Goal: Task Accomplishment & Management: Use online tool/utility

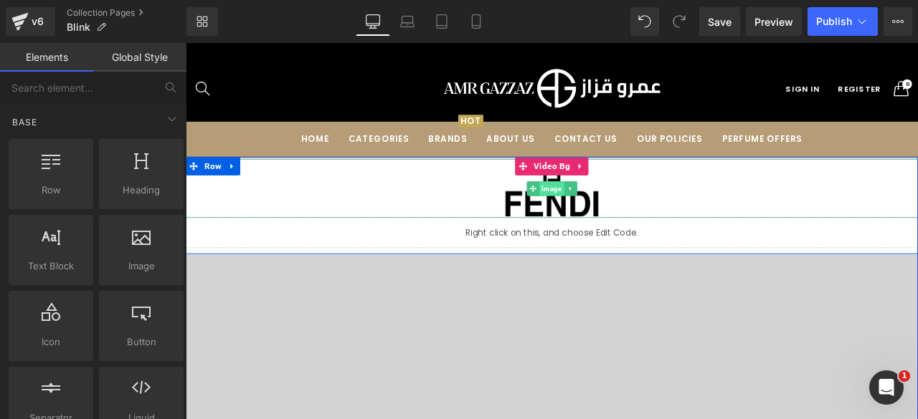
click at [610, 219] on span "Image" at bounding box center [618, 215] width 29 height 17
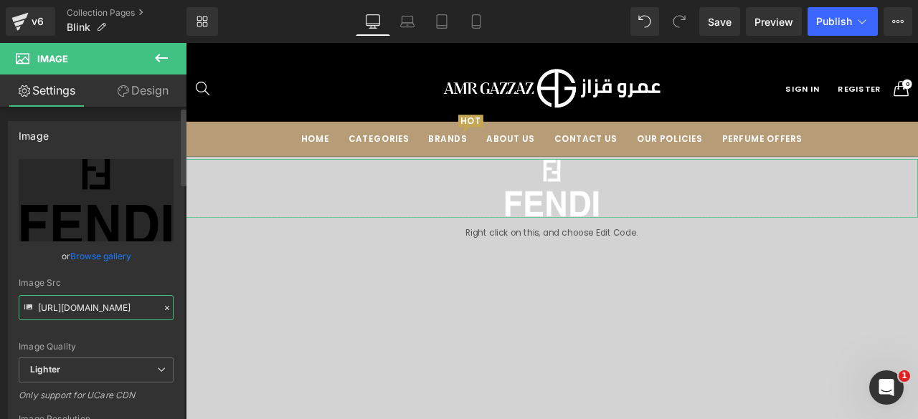
click at [70, 303] on input "[URL][DOMAIN_NAME]" at bounding box center [96, 307] width 155 height 25
paste input "[DOMAIN_NAME][URL]"
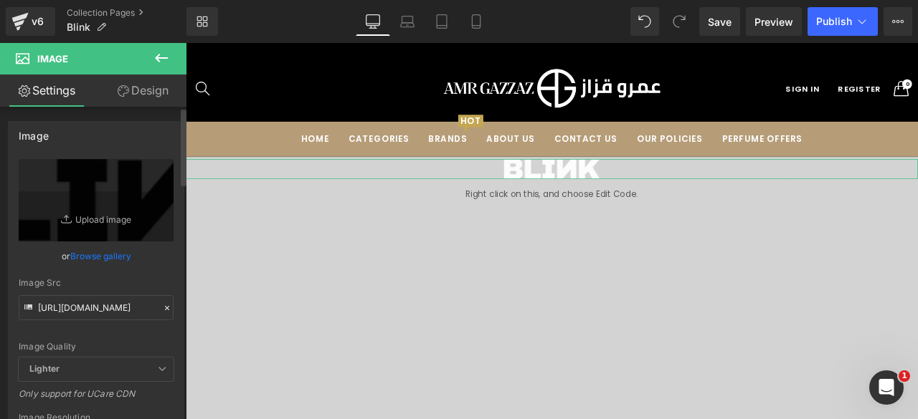
click at [99, 331] on div "Image Quality Lighter Lightest Lighter Lighter Lightest Only support for UCare …" at bounding box center [96, 258] width 155 height 199
type input "[URL][DOMAIN_NAME]"
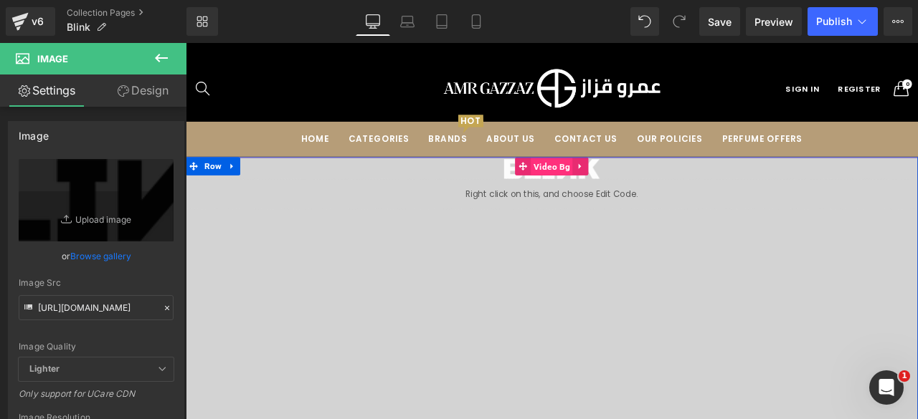
click at [616, 190] on span "Video Bg" at bounding box center [618, 190] width 49 height 22
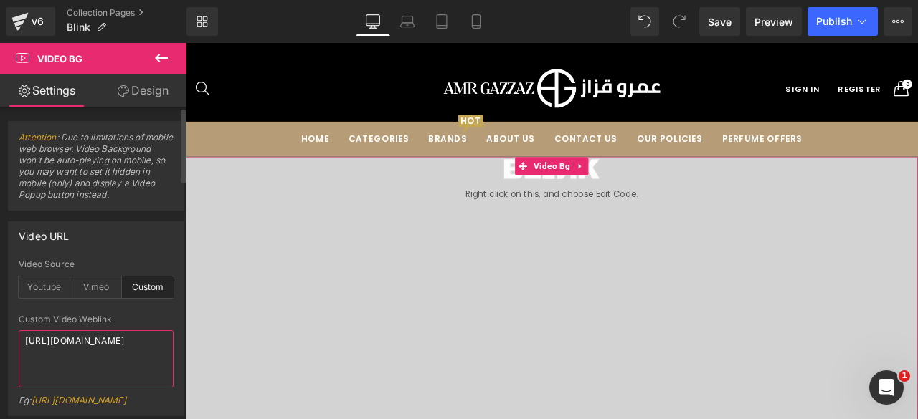
click at [69, 363] on textarea "[URL][DOMAIN_NAME]" at bounding box center [96, 359] width 155 height 57
paste textarea "aa3a43c2196d410298bd04497e65b80"
type textarea "https://cdn.shopify.com/videos/c/o/v/aa3a43c2196d410298bd04497e65b803.mp4"
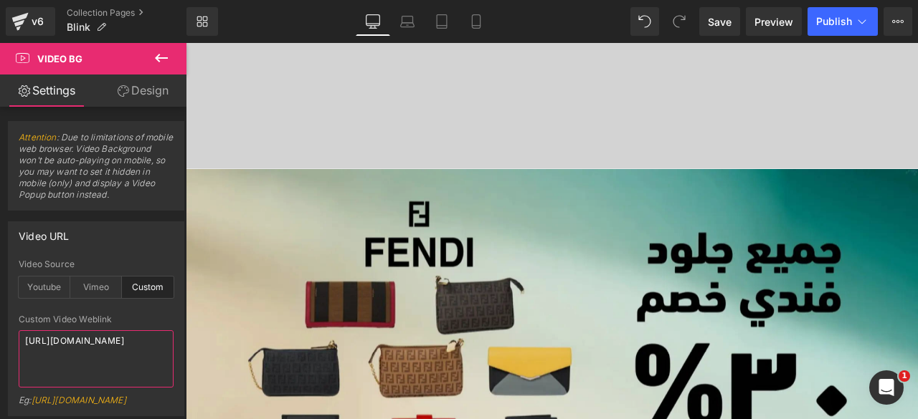
scroll to position [561, 0]
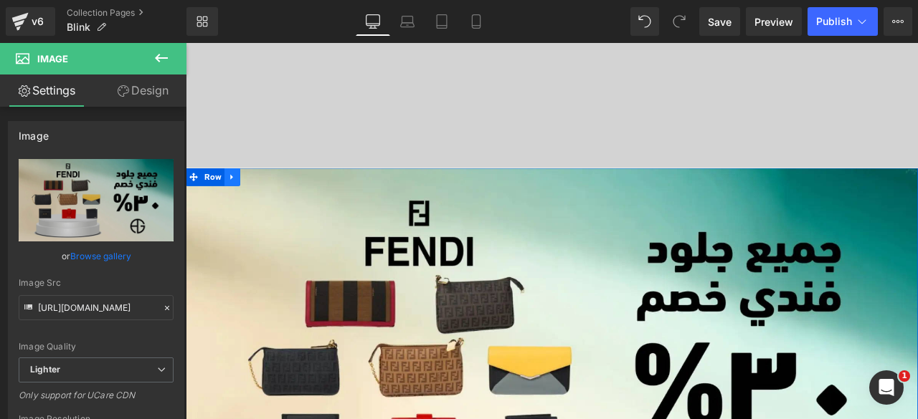
click at [238, 198] on icon at bounding box center [241, 202] width 10 height 11
click at [274, 205] on icon at bounding box center [278, 202] width 10 height 10
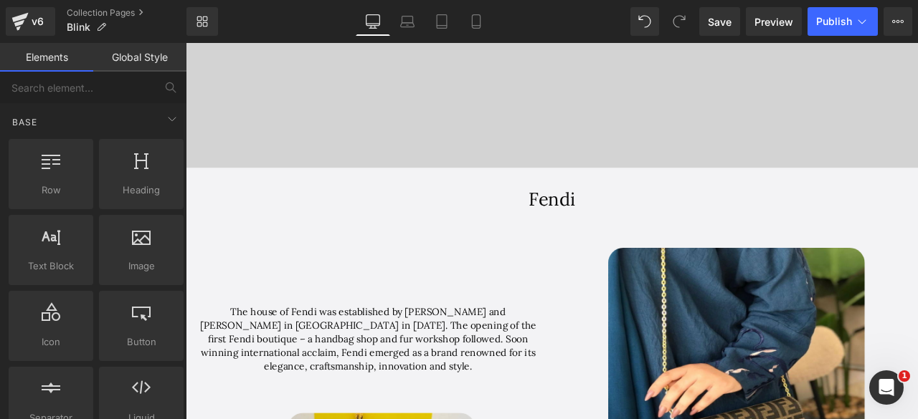
scroll to position [7, 7]
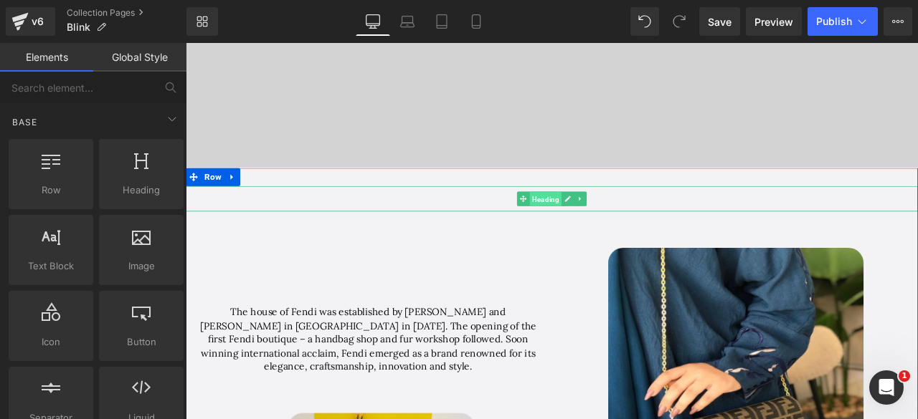
click at [617, 227] on span "Heading" at bounding box center [612, 228] width 38 height 17
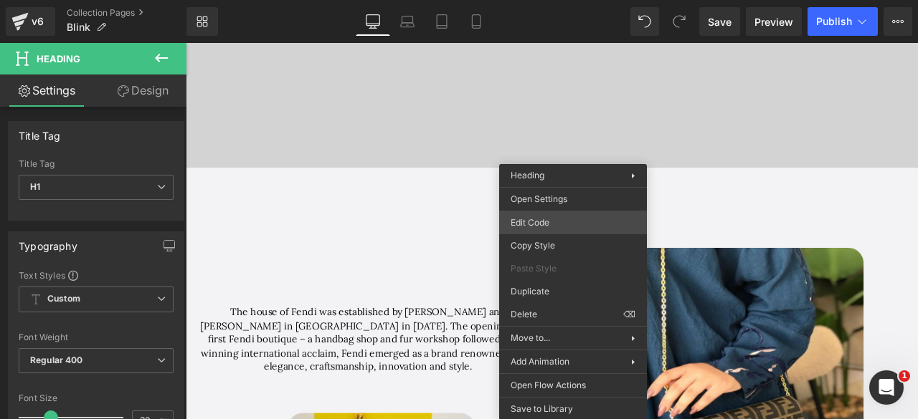
click at [531, 0] on div "Heading You are previewing how the will restyle your page. You can not edit Ele…" at bounding box center [459, 0] width 918 height 0
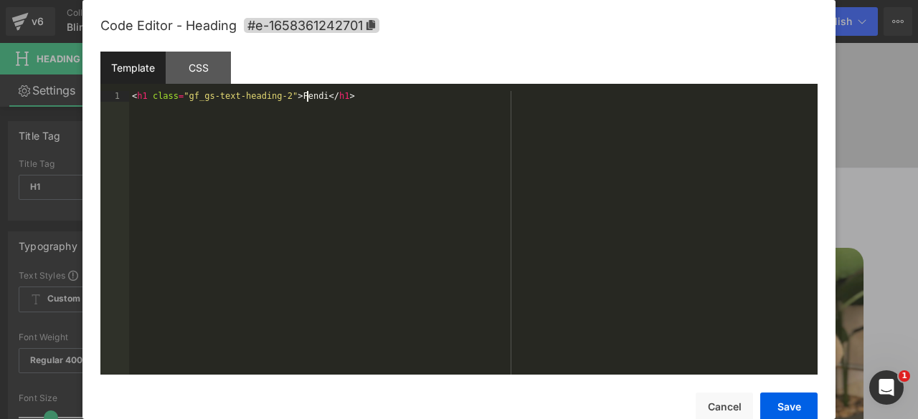
click at [307, 98] on div "< h1 class = "gf_gs-text-heading-2" > Fendi </ h1 >" at bounding box center [473, 243] width 688 height 305
click at [301, 97] on div "< h1 class = "gf_gs-text-heading-2" > Bllink </ h1 >" at bounding box center [473, 243] width 688 height 305
click at [783, 401] on button "Save" at bounding box center [788, 407] width 57 height 29
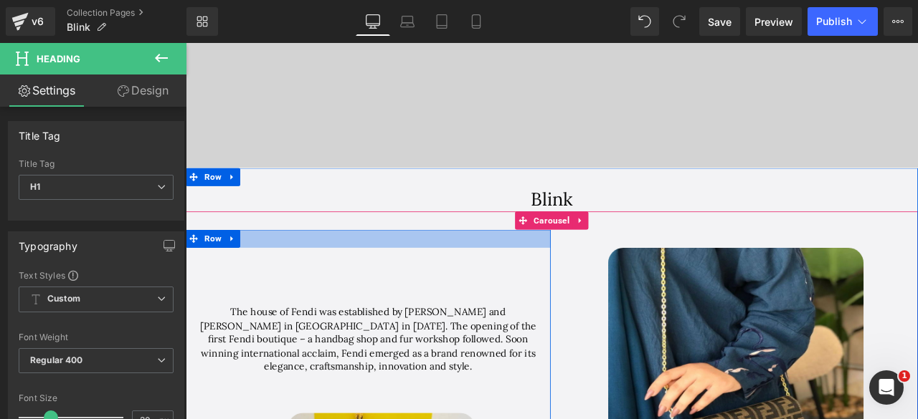
scroll to position [647, 0]
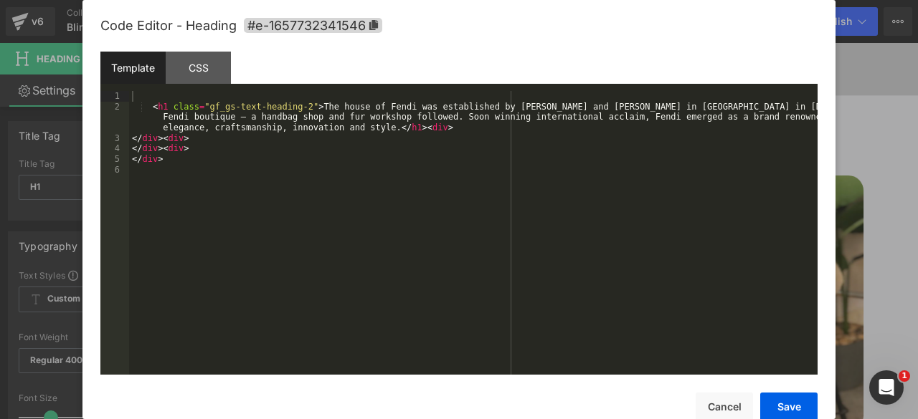
click at [340, 0] on div "Heading You are previewing how the will restyle your page. You can not edit Ele…" at bounding box center [459, 0] width 918 height 0
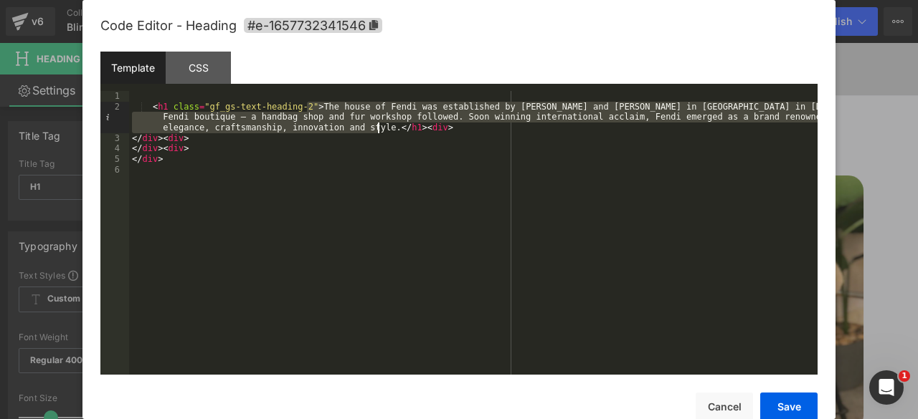
drag, startPoint x: 307, startPoint y: 108, endPoint x: 376, endPoint y: 125, distance: 71.1
click at [376, 125] on div "< h1 class = "gf_gs-text-heading-2" > The house of Fendi was established by Ade…" at bounding box center [473, 243] width 688 height 305
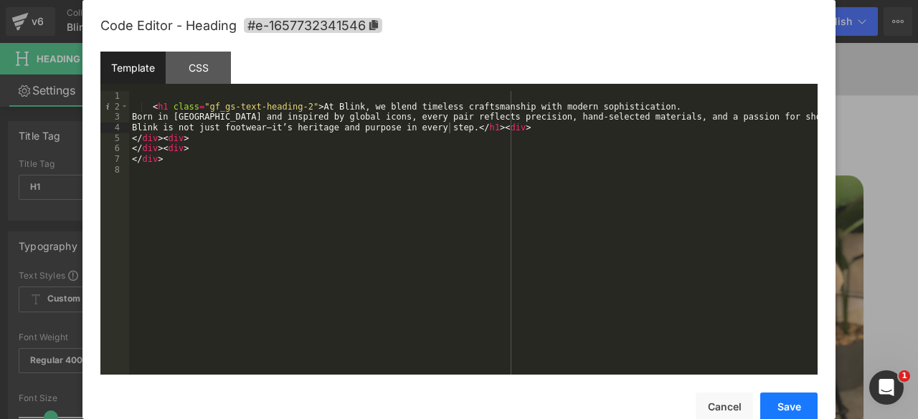
click at [777, 401] on button "Save" at bounding box center [788, 407] width 57 height 29
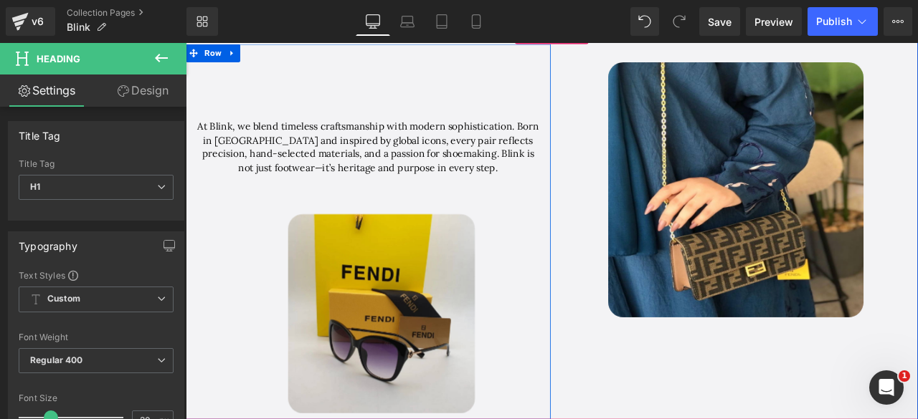
scroll to position [786, 0]
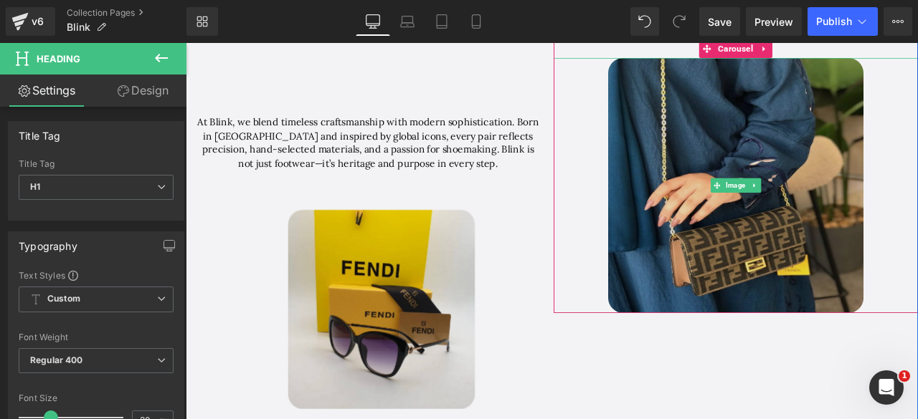
click at [823, 173] on img at bounding box center [837, 212] width 303 height 303
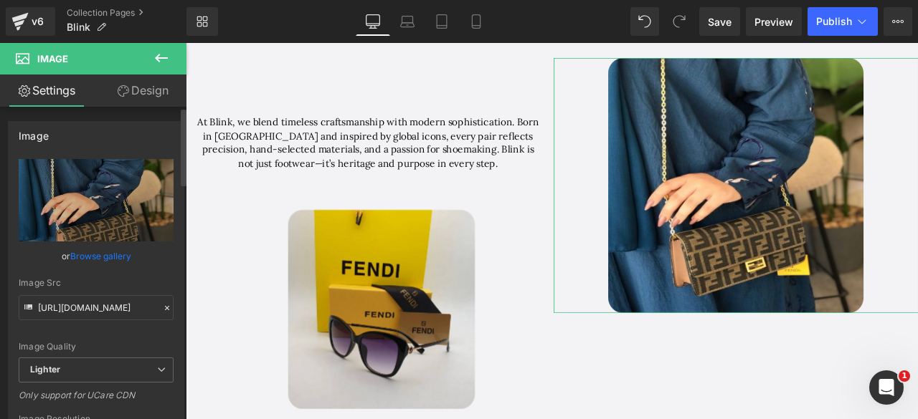
click at [100, 257] on link "Browse gallery" at bounding box center [100, 256] width 61 height 25
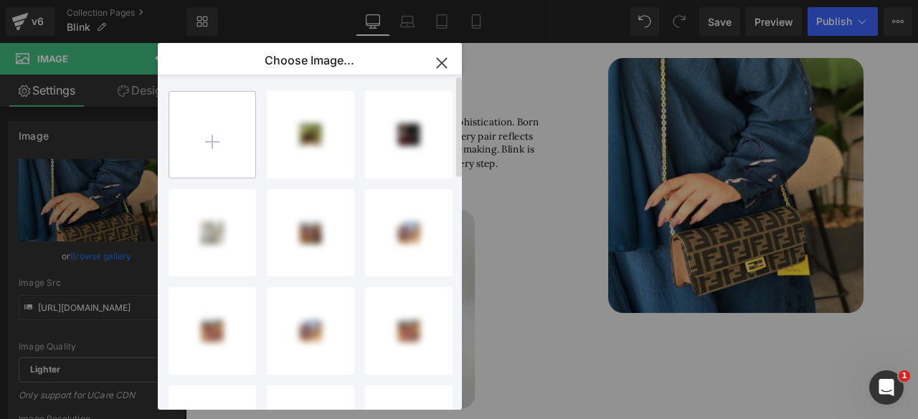
click at [207, 153] on input "file" at bounding box center [212, 135] width 86 height 86
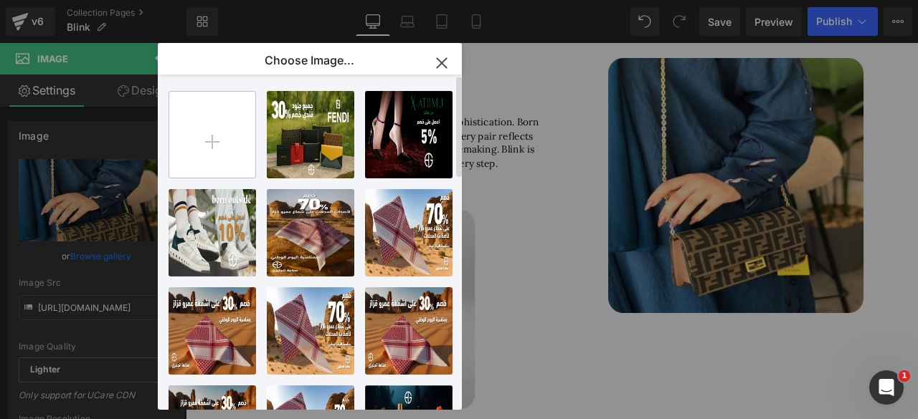
type input "C:\fakepath\WhatsApp Image 2025-09-04 at 5.54.09 PM.jpeg"
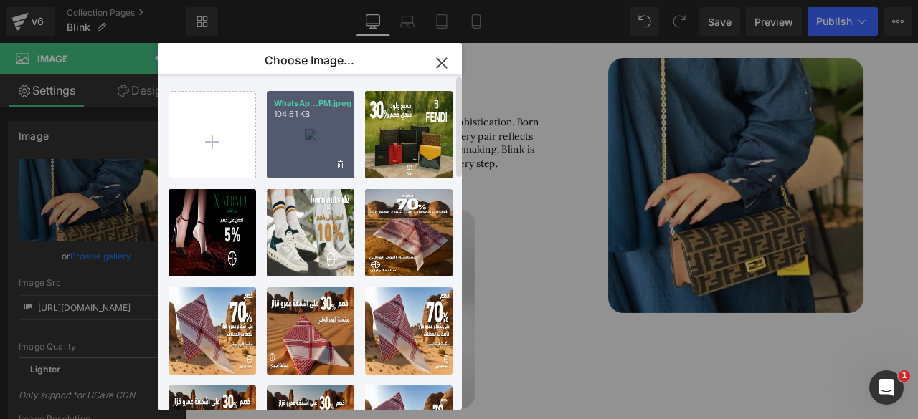
click at [300, 134] on div "WhatsAp...PM.jpeg 104.61 KB" at bounding box center [310, 134] width 87 height 87
type input "https://ucarecdn.com/895d56d8-450c-4a32-87cd-ed6cef0e9960/-/format/auto/-/previ…"
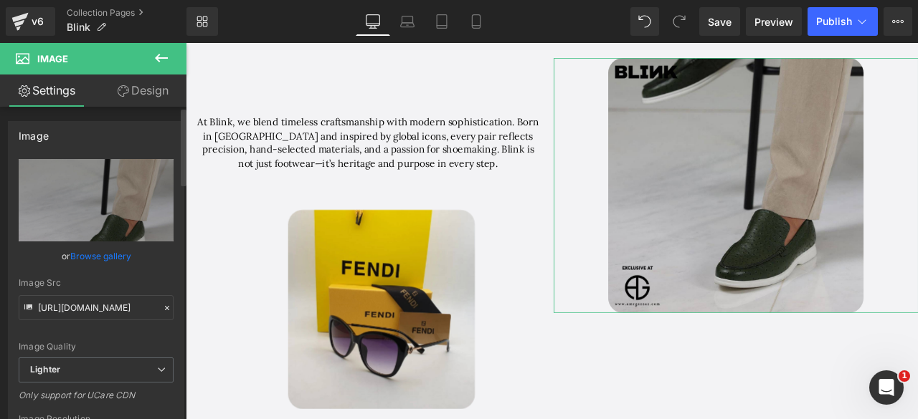
click at [95, 257] on link "Browse gallery" at bounding box center [100, 256] width 61 height 25
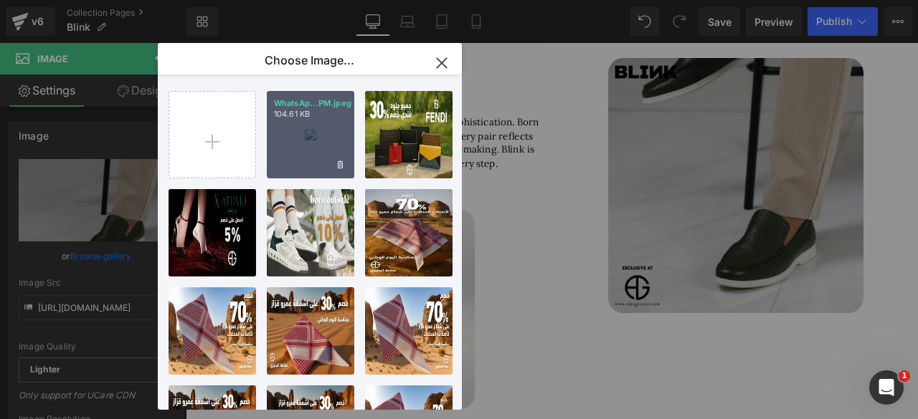
click at [313, 150] on div "WhatsAp...PM.jpeg 104.61 KB" at bounding box center [310, 134] width 87 height 87
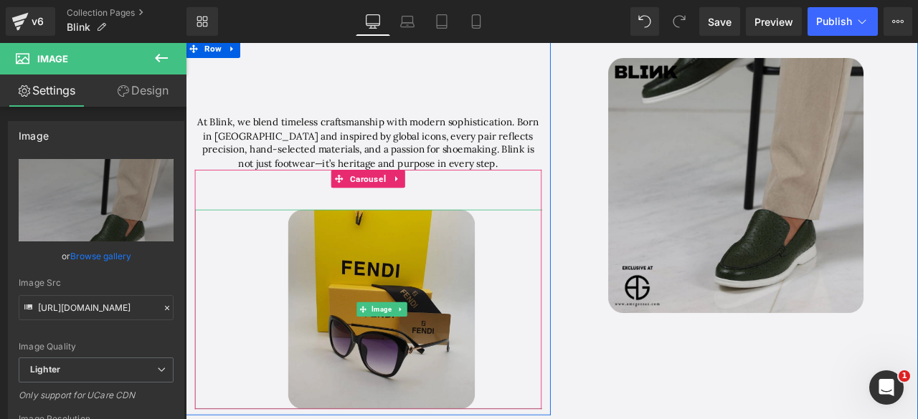
click at [329, 333] on img at bounding box center [418, 359] width 222 height 237
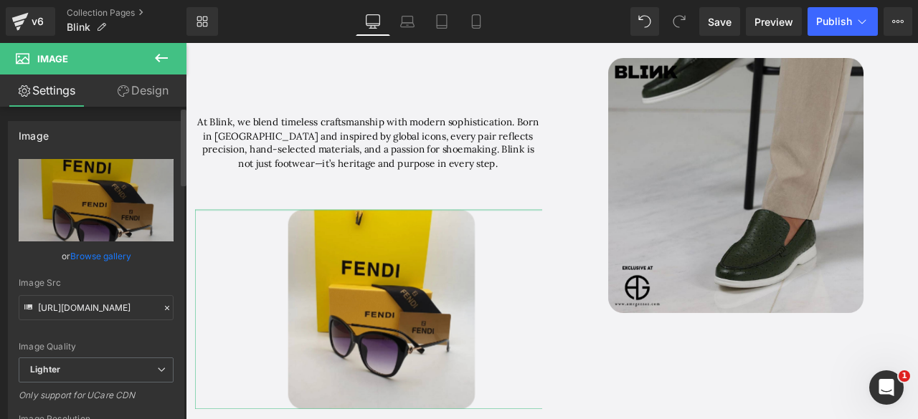
click at [90, 255] on link "Browse gallery" at bounding box center [100, 256] width 61 height 25
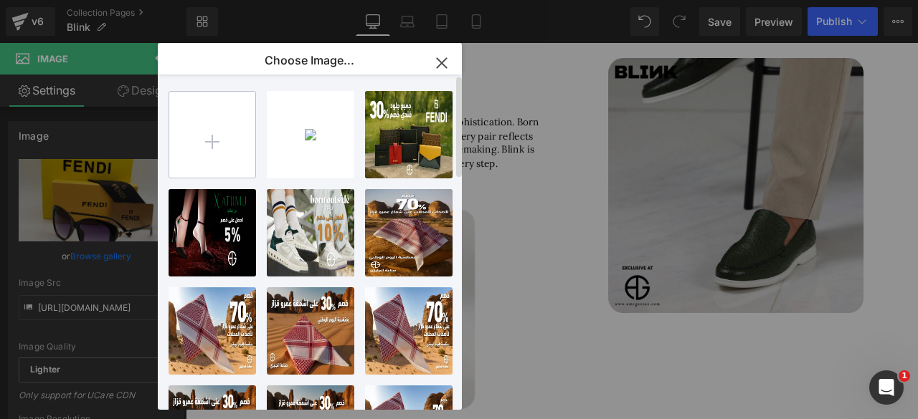
click at [223, 143] on input "file" at bounding box center [212, 135] width 86 height 86
type input "C:\fakepath\WhatsApp Image 2025-09-04 at 5.54.13 PM.jpeg"
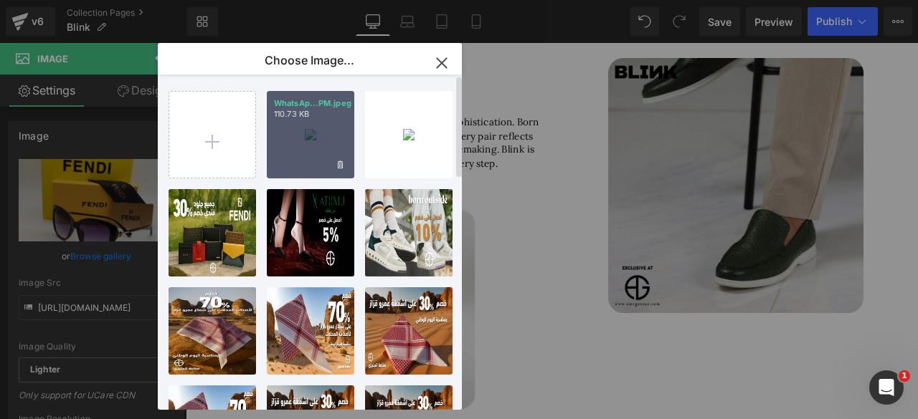
click at [310, 148] on div "WhatsAp...PM.jpeg 110.73 KB" at bounding box center [310, 134] width 87 height 87
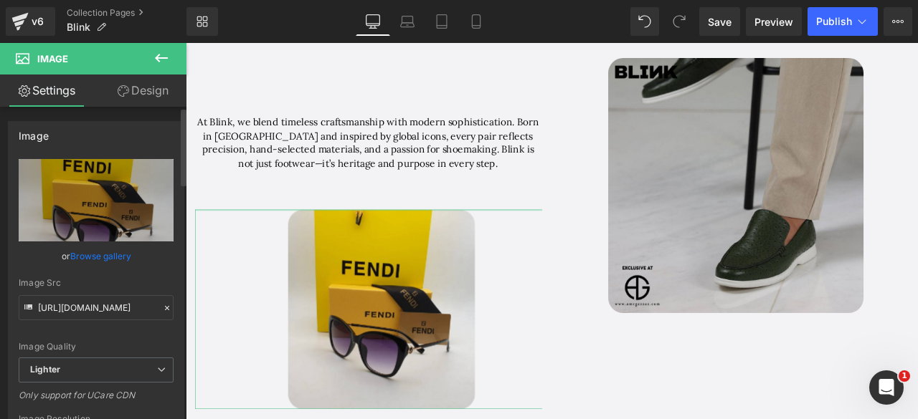
click at [92, 252] on link "Browse gallery" at bounding box center [100, 256] width 61 height 25
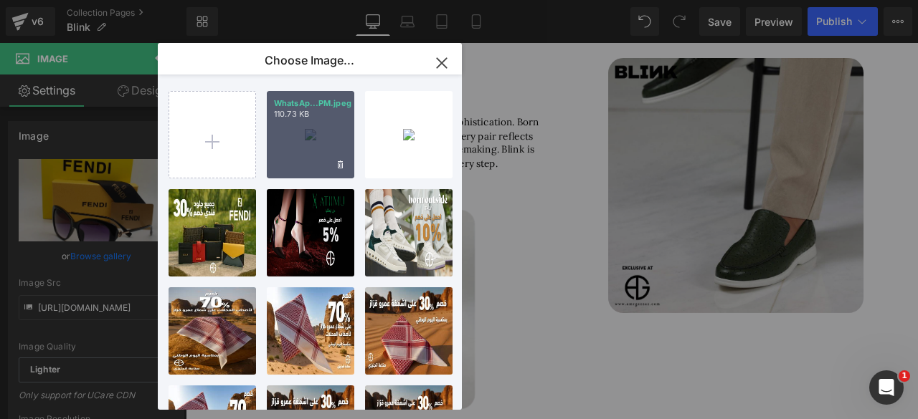
click at [299, 120] on div "WhatsAp...PM.jpeg 110.73 KB" at bounding box center [310, 134] width 87 height 87
type input "https://ucarecdn.com/eaaff977-64b7-46df-9db9-b20aff184784/-/format/auto/-/previ…"
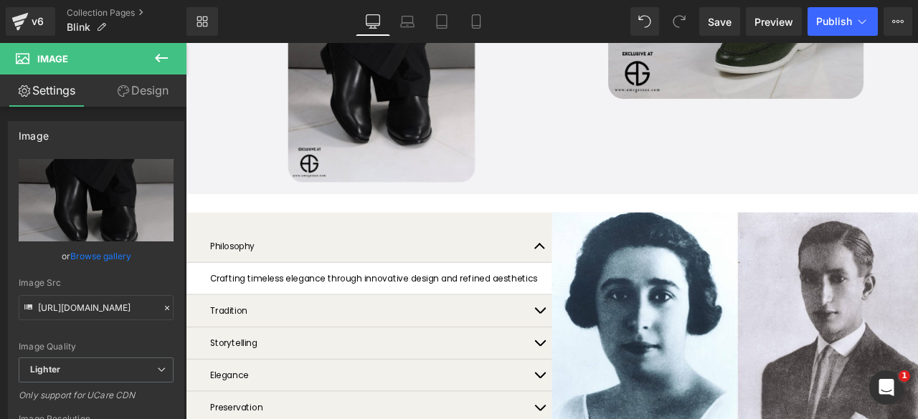
scroll to position [1032, 0]
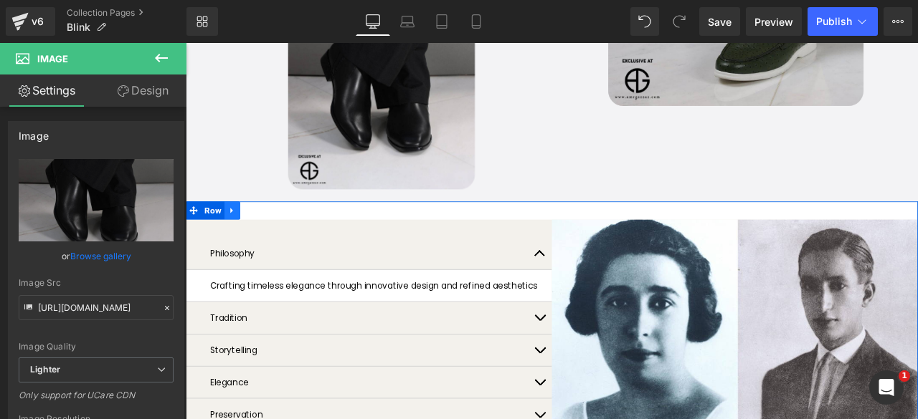
click at [239, 241] on icon at bounding box center [240, 241] width 3 height 6
click at [273, 244] on icon at bounding box center [278, 242] width 10 height 10
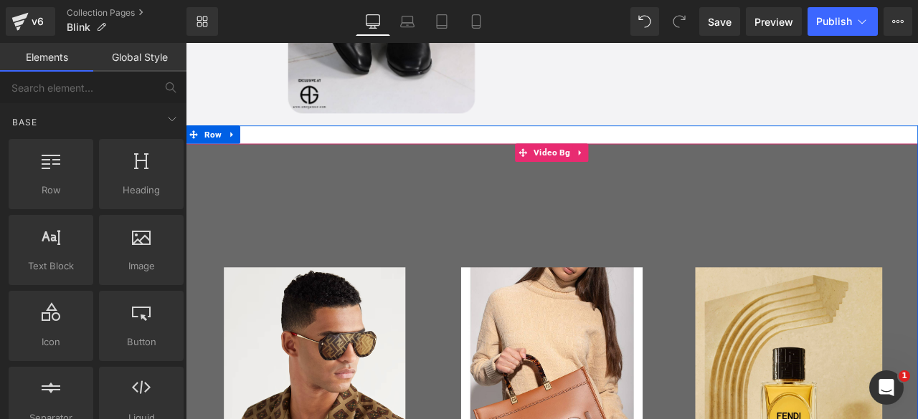
scroll to position [1122, 0]
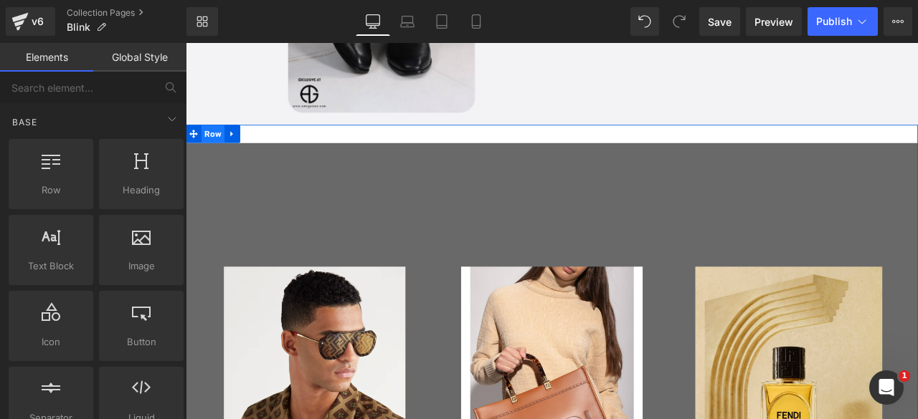
click at [213, 158] on span "Row" at bounding box center [217, 152] width 27 height 22
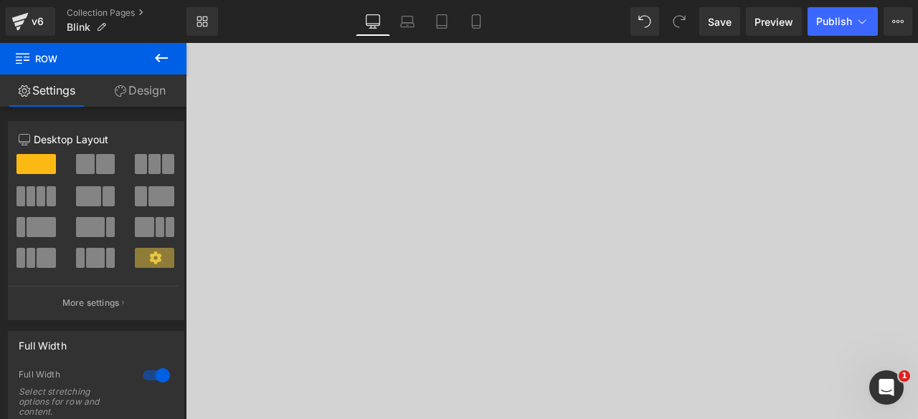
scroll to position [0, 0]
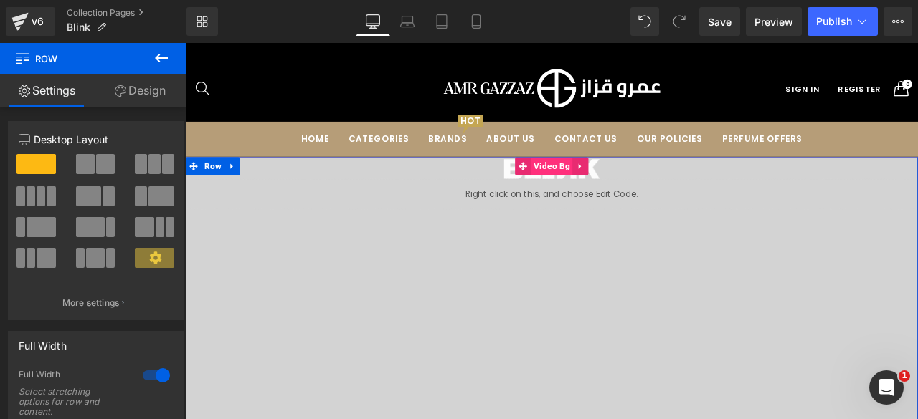
click at [614, 189] on span "Video Bg" at bounding box center [618, 190] width 49 height 22
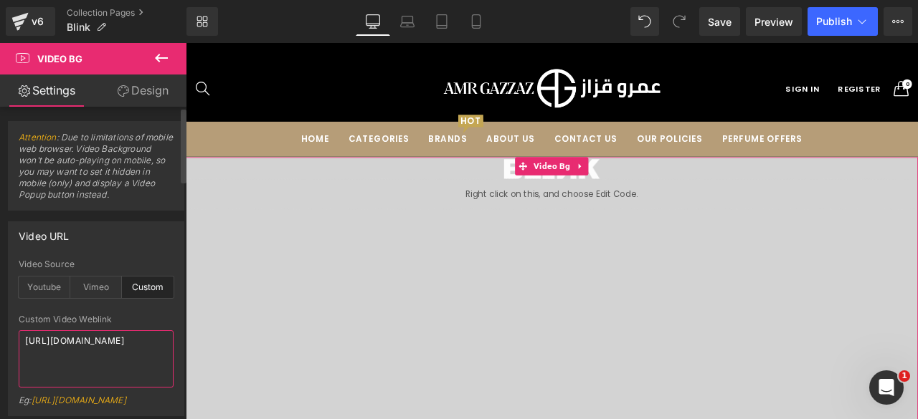
click at [65, 353] on textarea "https://cdn.shopify.com/videos/c/o/v/aa3a43c2196d410298bd04497e65b803.mp4" at bounding box center [96, 359] width 155 height 57
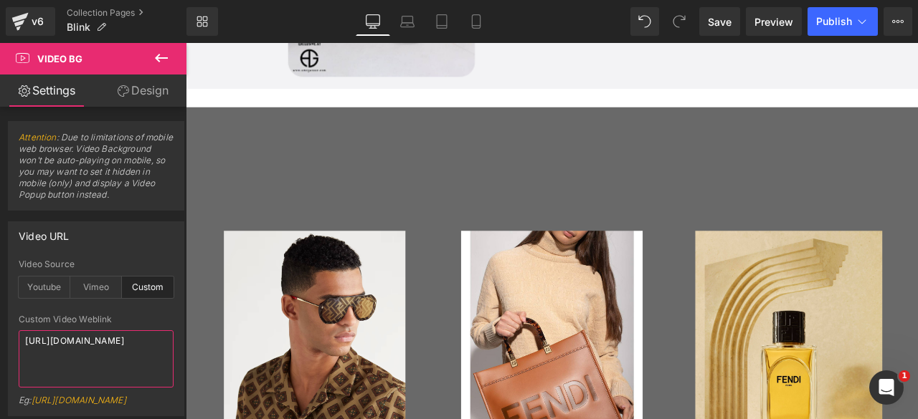
scroll to position [1166, 0]
click at [523, 141] on div at bounding box center [620, 405] width 868 height 574
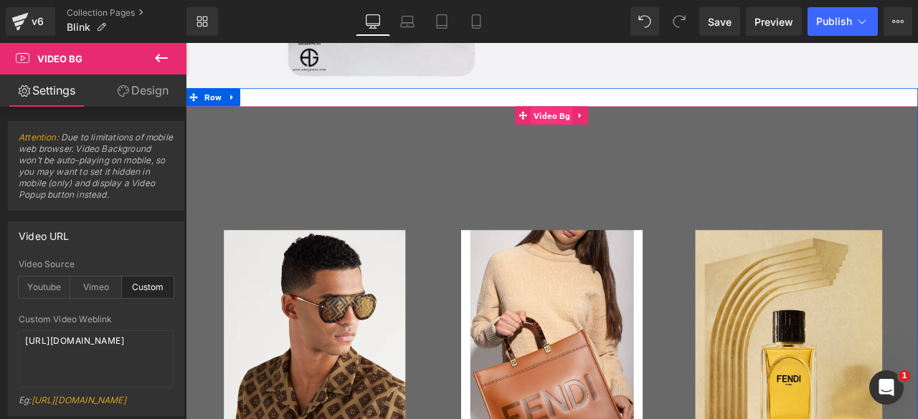
click at [604, 128] on span "Video Bg" at bounding box center [618, 130] width 49 height 22
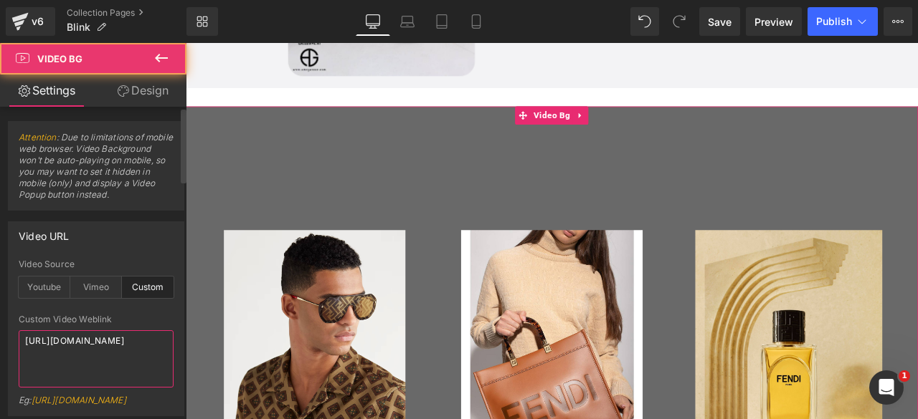
click at [87, 349] on textarea "https://cdn.shopify.com/videos/c/o/v/c57769b3661a4fe5871e9902df44fb93.mp4" at bounding box center [96, 359] width 155 height 57
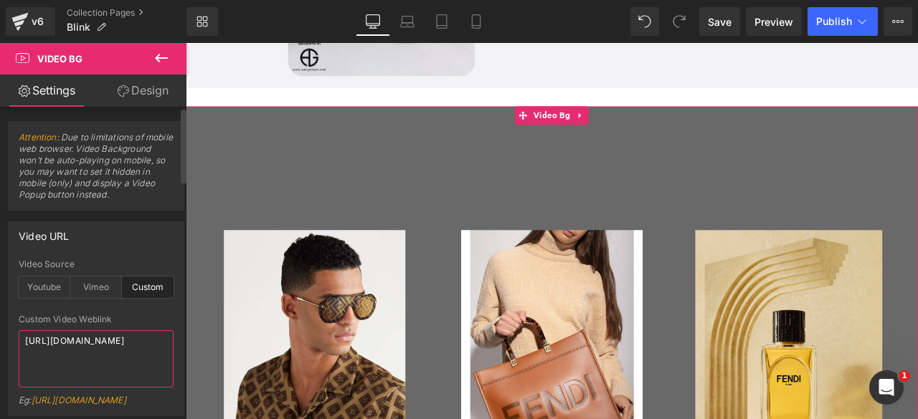
click at [87, 349] on textarea "https://cdn.shopify.com/videos/c/o/v/c57769b3661a4fe5871e9902df44fb93.mp4" at bounding box center [96, 359] width 155 height 57
paste textarea "aa3a43c2196d410298bd04497e65b80"
type textarea "https://cdn.shopify.com/videos/c/o/v/aa3a43c2196d410298bd04497e65b803.mp4"
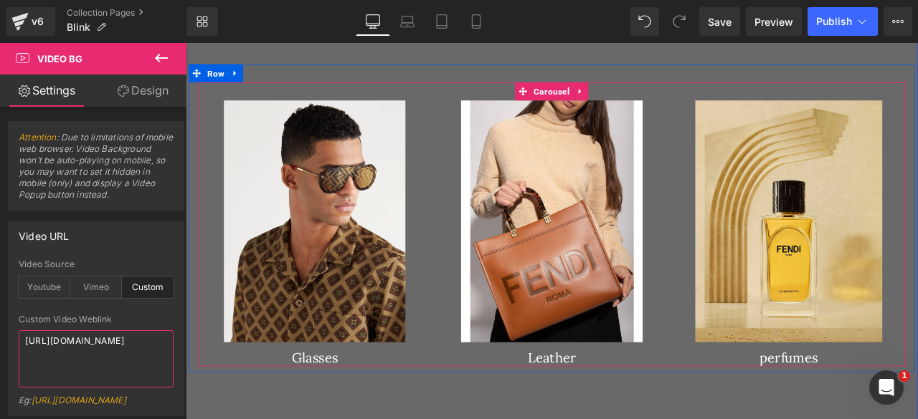
scroll to position [1318, 0]
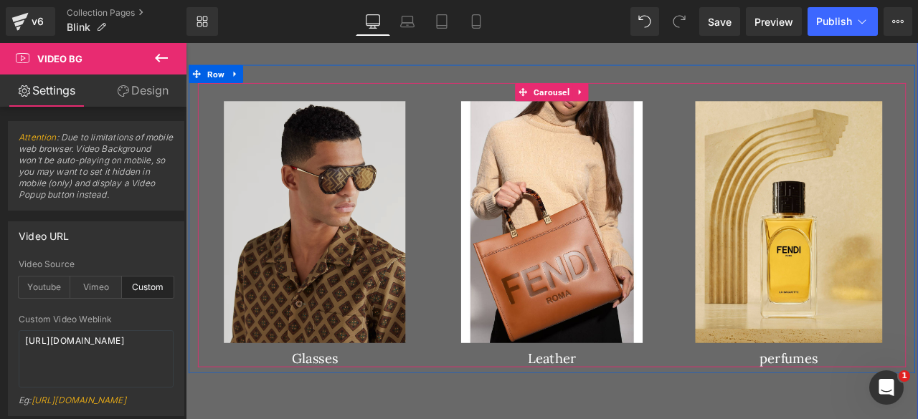
click at [331, 265] on img at bounding box center [338, 255] width 277 height 287
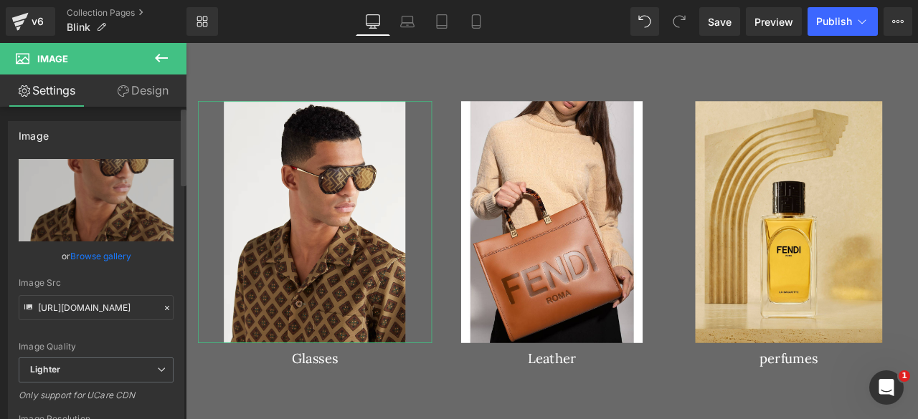
click at [72, 256] on link "Browse gallery" at bounding box center [100, 256] width 61 height 25
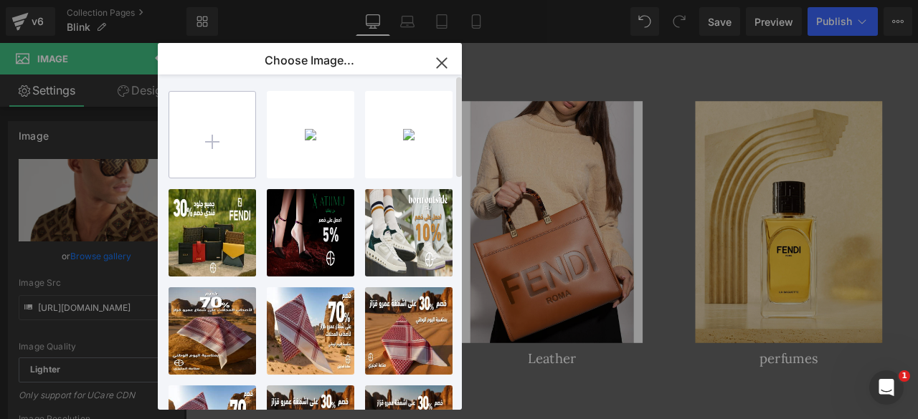
click at [201, 140] on input "file" at bounding box center [212, 135] width 86 height 86
type input "C:\fakepath\WhatsApp Image 2025-09-04 at 5.56.12 PM.jpeg"
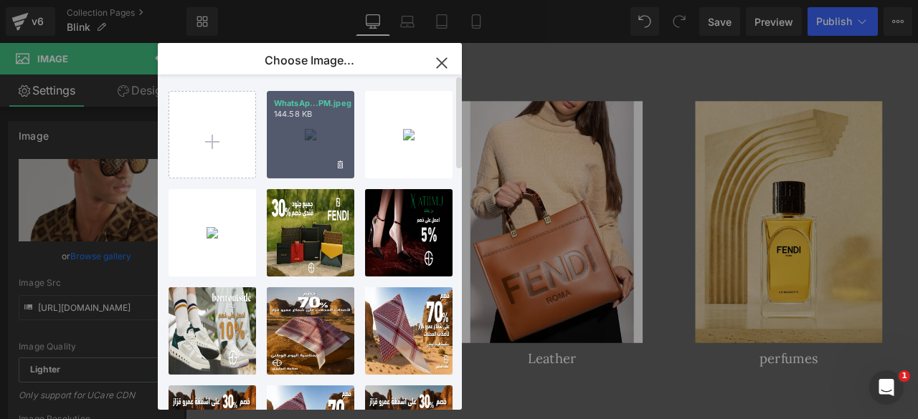
click at [313, 138] on div "WhatsAp...PM.jpeg 144.58 KB" at bounding box center [310, 134] width 87 height 87
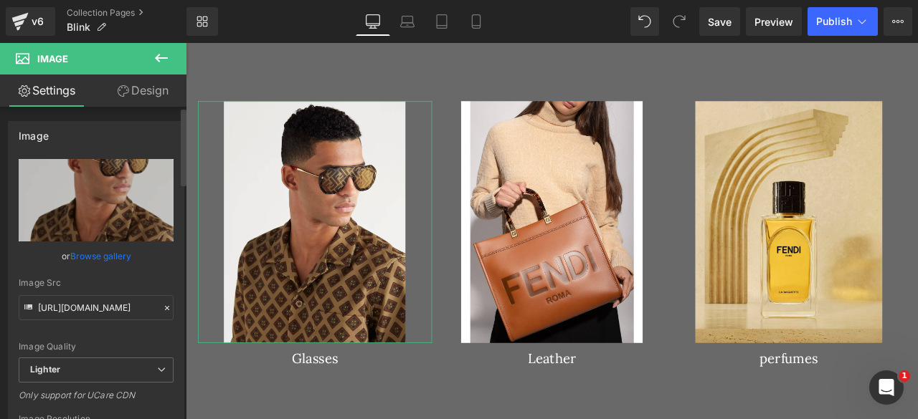
click at [92, 259] on link "Browse gallery" at bounding box center [100, 256] width 61 height 25
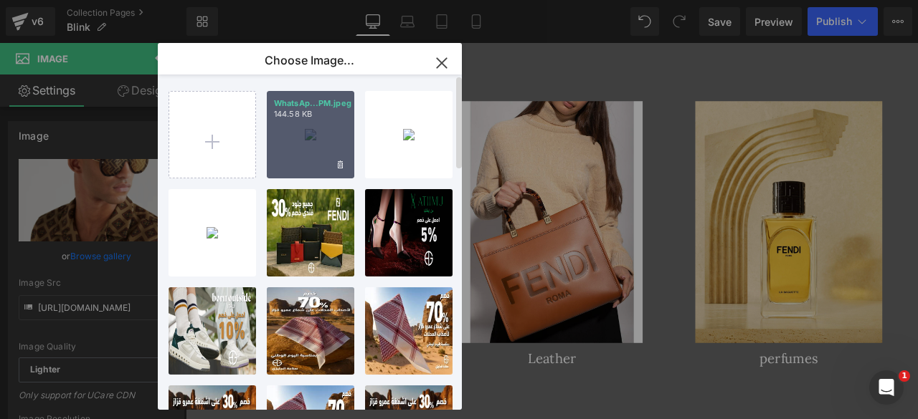
click at [297, 133] on div "WhatsAp...PM.jpeg 144.58 KB" at bounding box center [310, 134] width 87 height 87
type input "https://ucarecdn.com/6a725148-ad7f-4e13-ac8a-28867b404168/-/format/auto/-/previ…"
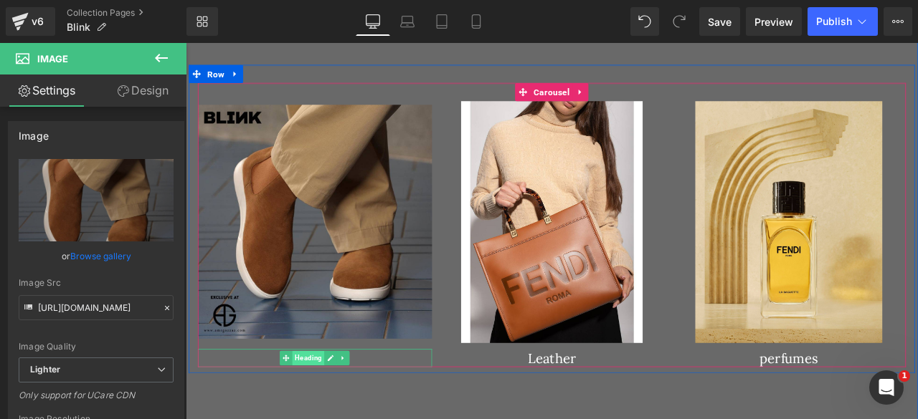
click at [328, 417] on span "Heading" at bounding box center [331, 416] width 38 height 17
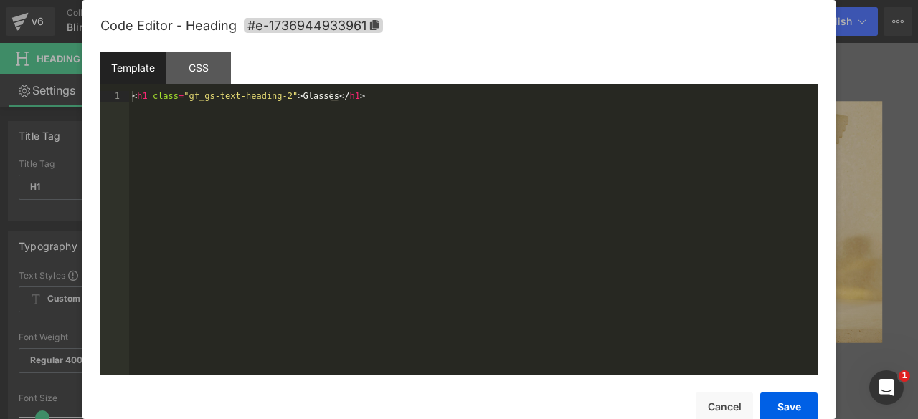
click at [300, 0] on div "Heading You are previewing how the will restyle your page. You can not edit Ele…" at bounding box center [459, 0] width 918 height 0
click at [308, 98] on div "< h1 class = "gf_gs-text-heading-2" > Glasses </ h1 >" at bounding box center [473, 243] width 688 height 305
click at [783, 409] on button "Save" at bounding box center [788, 407] width 57 height 29
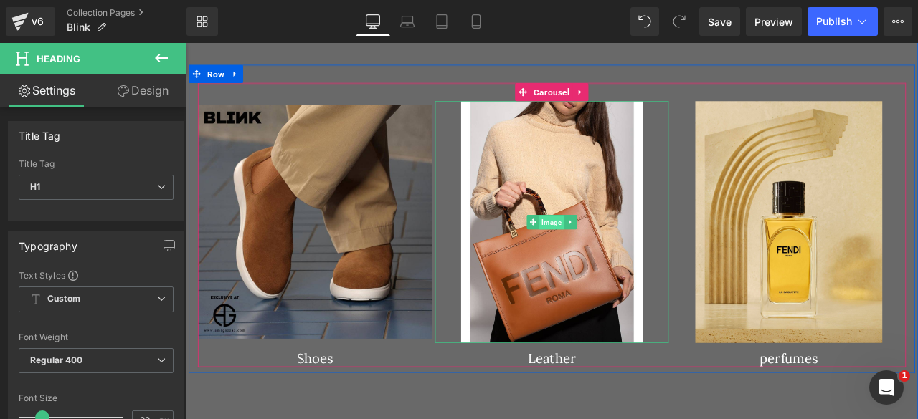
click at [613, 249] on span "Image" at bounding box center [618, 255] width 29 height 17
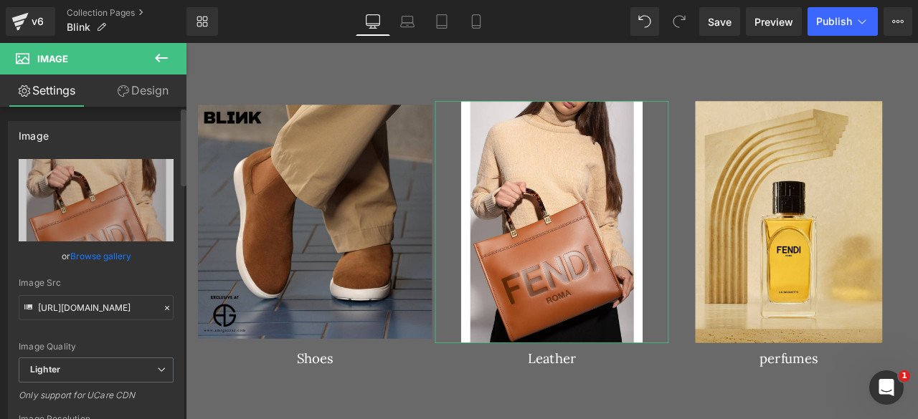
click at [79, 247] on link "Browse gallery" at bounding box center [100, 256] width 61 height 25
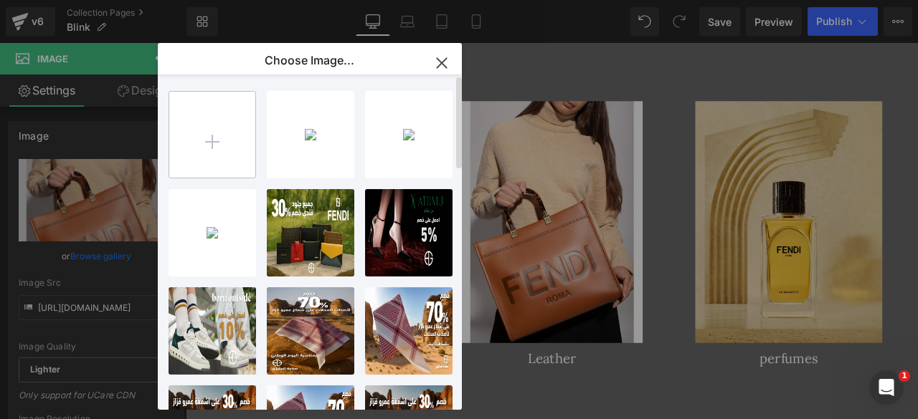
click at [212, 128] on input "file" at bounding box center [212, 135] width 86 height 86
type input "C:\fakepath\WhatsApp Image 2025-09-04 at 5.54.27 PM.jpeg"
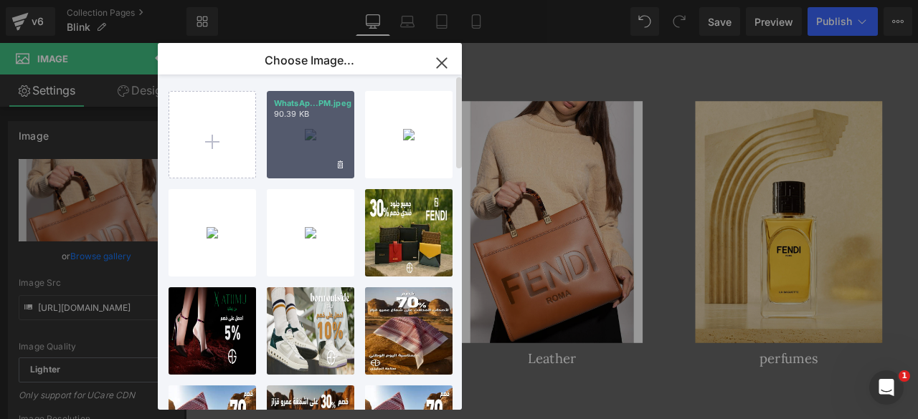
click at [310, 117] on p "90.39 KB" at bounding box center [310, 114] width 73 height 11
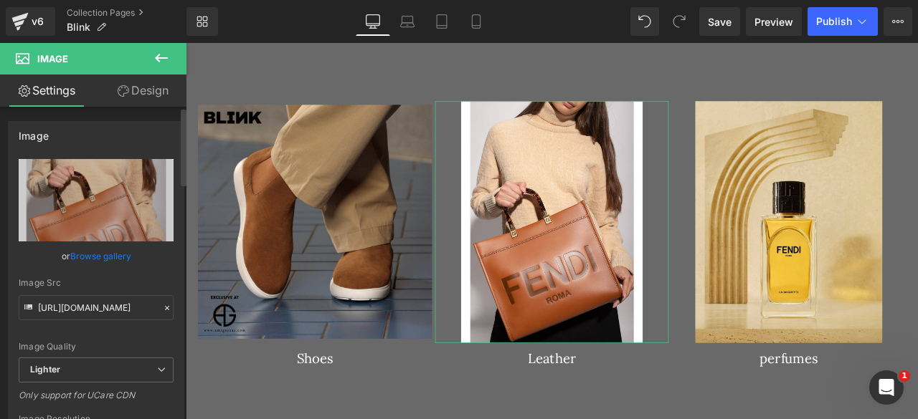
click at [98, 246] on link "Browse gallery" at bounding box center [100, 256] width 61 height 25
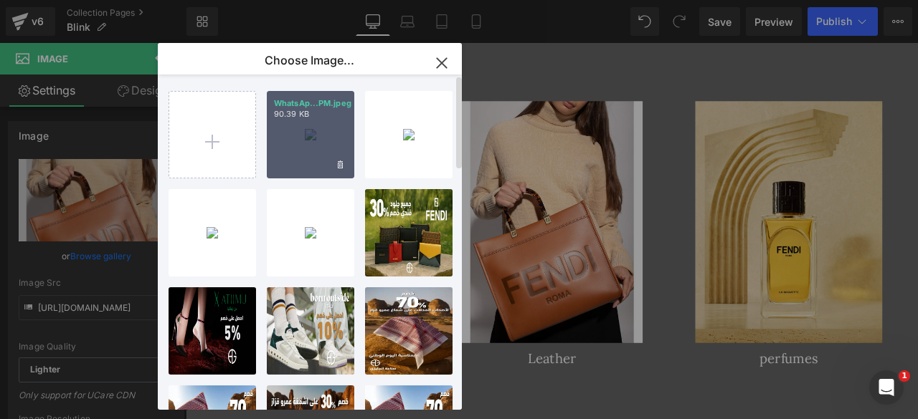
click at [294, 154] on div "WhatsAp...PM.jpeg 90.39 KB" at bounding box center [310, 134] width 87 height 87
type input "https://ucarecdn.com/3deb4cac-ed2e-4270-a238-44a014e295ed/-/format/auto/-/previ…"
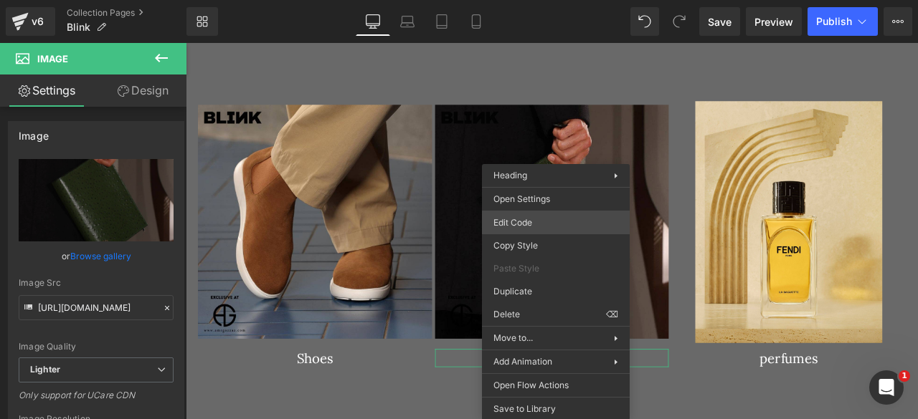
click at [521, 0] on div "Image You are previewing how the will restyle your page. You can not edit Eleme…" at bounding box center [459, 0] width 918 height 0
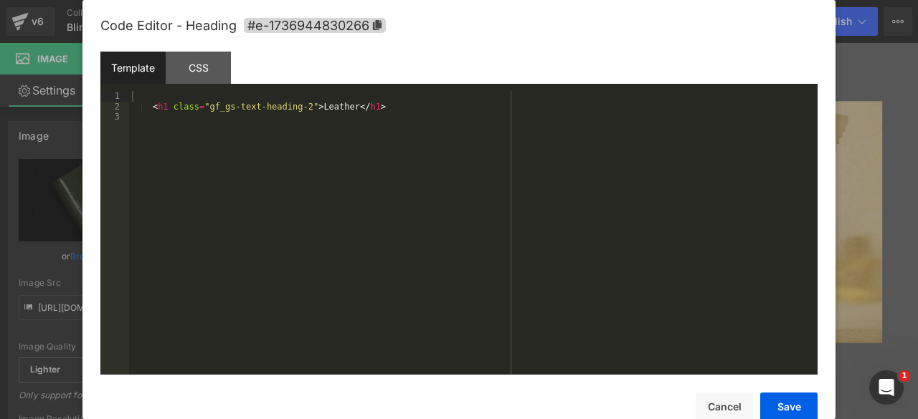
click at [320, 113] on div "< h1 class = "gf_gs-text-heading-2" > Leather </ h1 >" at bounding box center [473, 243] width 688 height 305
click at [320, 111] on div "< h1 class = "gf_gs-text-heading-2" > Leather </ h1 >" at bounding box center [473, 243] width 688 height 305
click at [784, 407] on button "Save" at bounding box center [788, 407] width 57 height 29
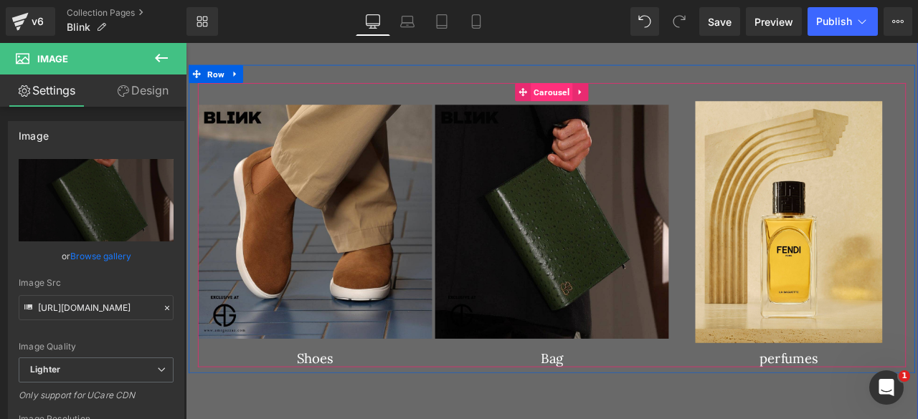
click at [617, 95] on span "Carousel" at bounding box center [618, 101] width 49 height 22
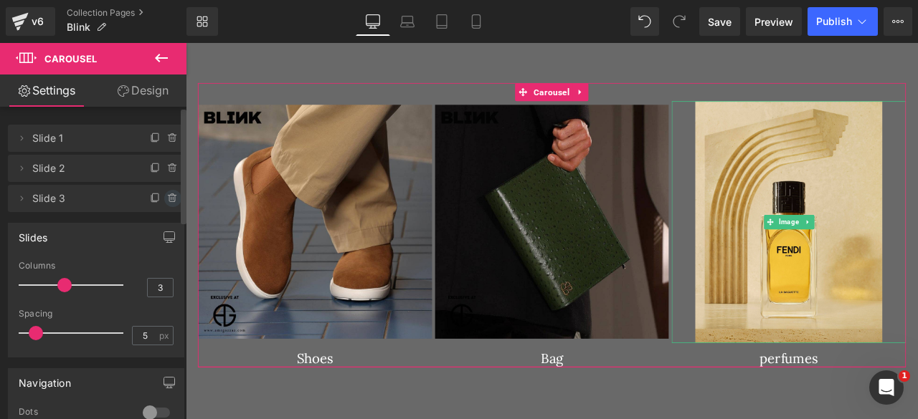
click at [171, 197] on icon at bounding box center [172, 198] width 11 height 11
click at [156, 201] on button "Delete" at bounding box center [157, 199] width 45 height 19
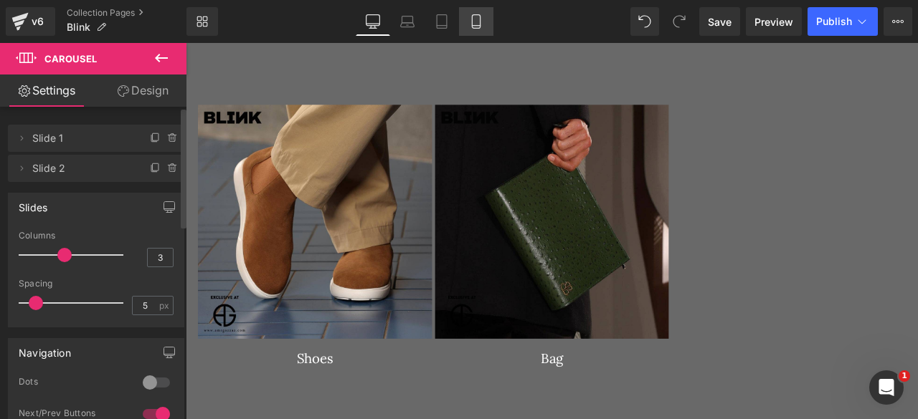
click at [477, 27] on icon at bounding box center [476, 21] width 14 height 14
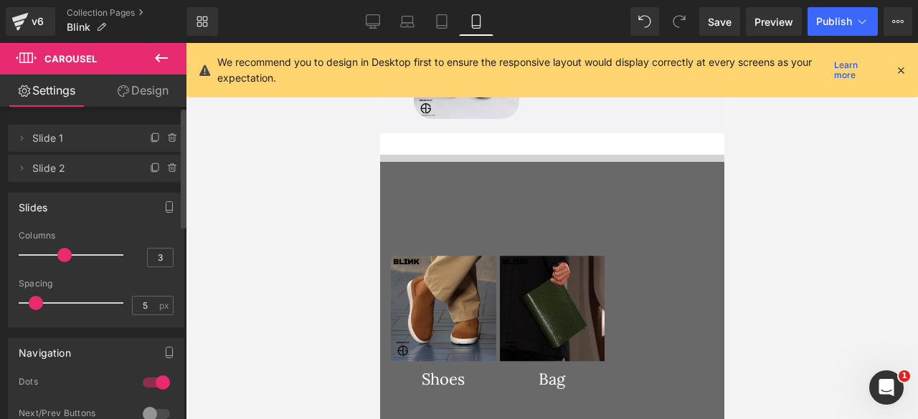
scroll to position [915, 0]
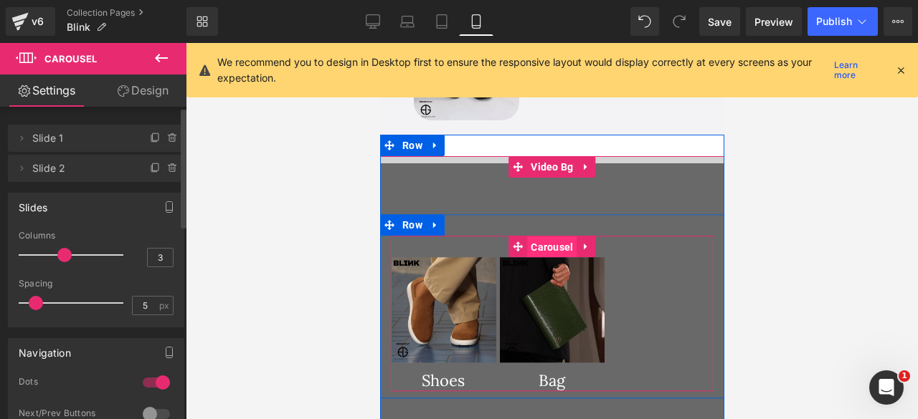
click at [537, 237] on span "Carousel" at bounding box center [550, 248] width 49 height 22
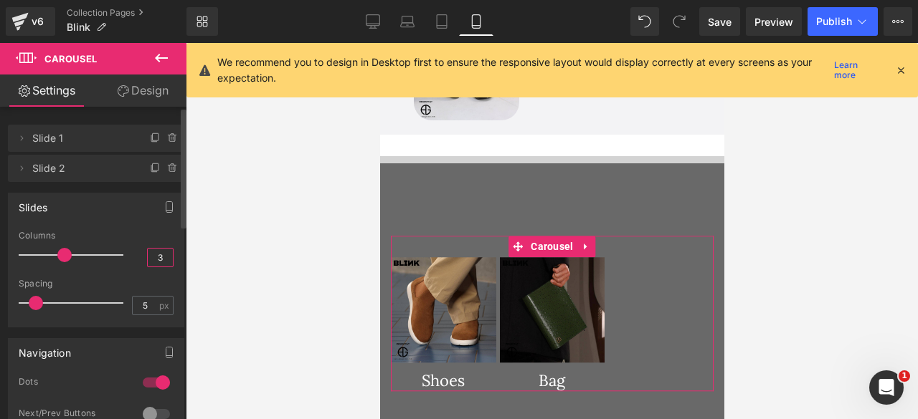
click at [156, 259] on input "3" at bounding box center [160, 258] width 25 height 18
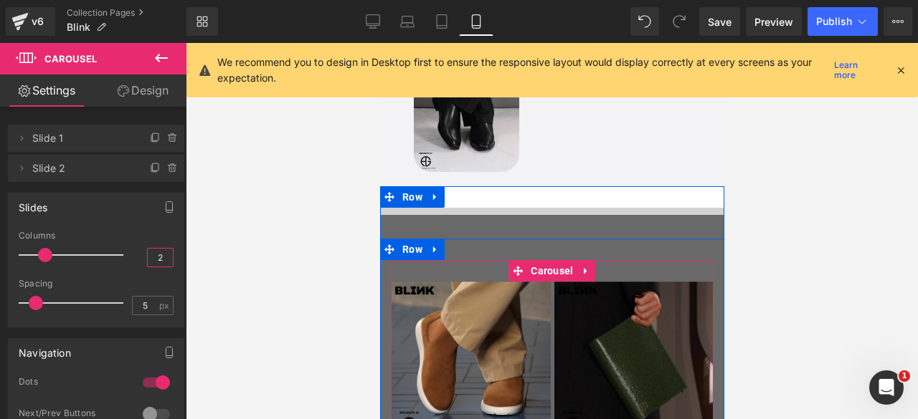
scroll to position [859, 0]
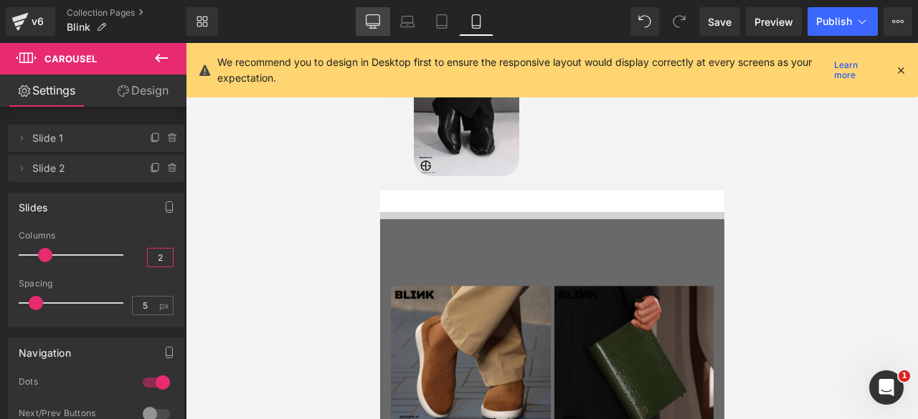
type input "2"
click at [376, 27] on icon at bounding box center [373, 21] width 14 height 14
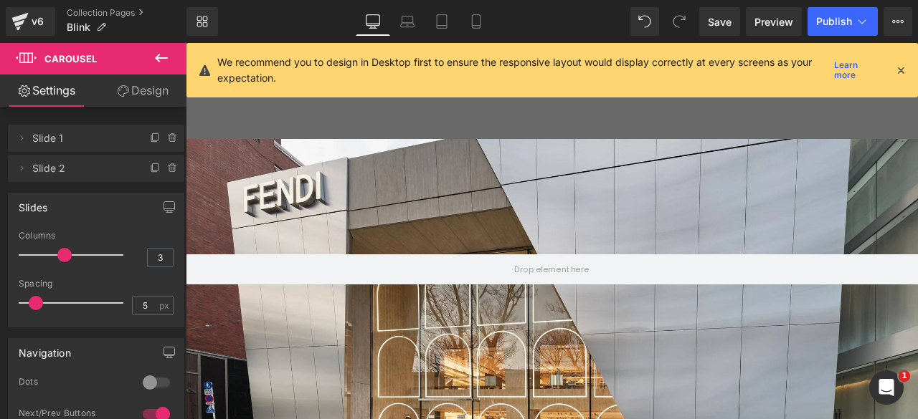
scroll to position [1689, 0]
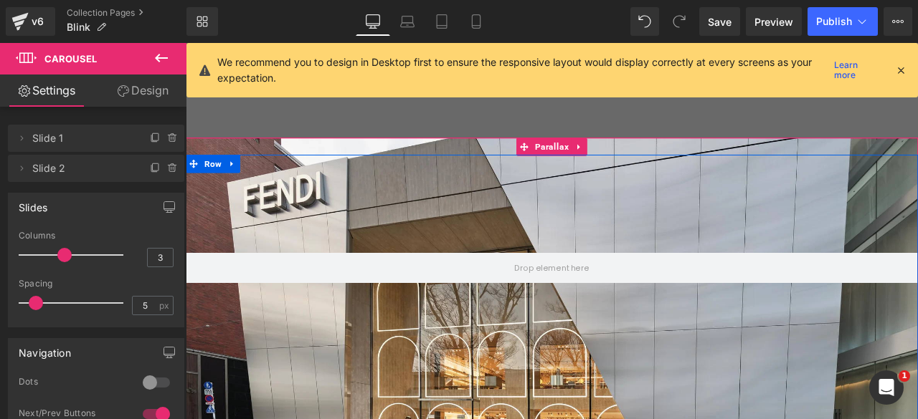
click at [457, 205] on div at bounding box center [620, 323] width 868 height 539
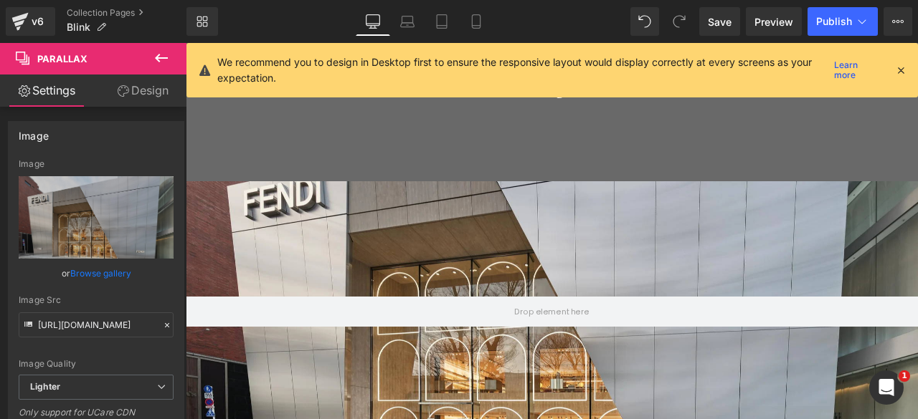
scroll to position [1643, 0]
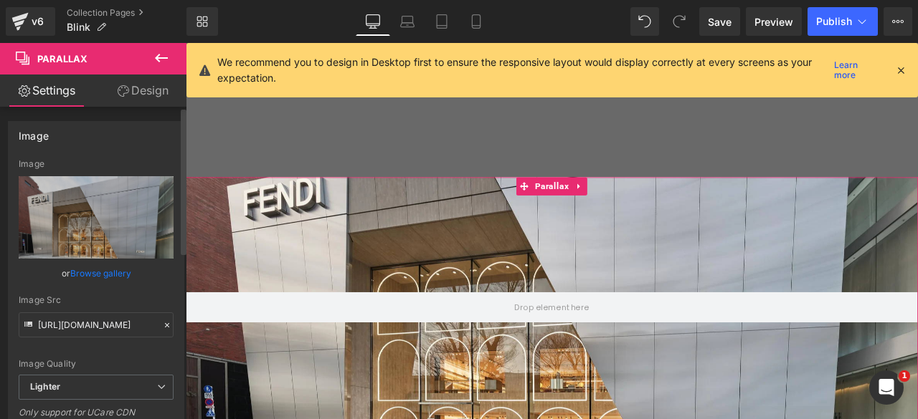
click at [92, 272] on link "Browse gallery" at bounding box center [100, 273] width 61 height 25
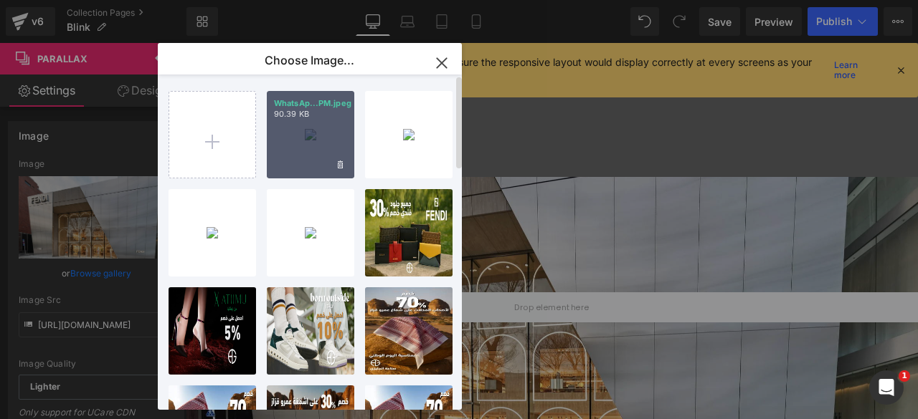
click at [326, 144] on div "WhatsAp...PM.jpeg 90.39 KB" at bounding box center [310, 134] width 87 height 87
type input "https://ucarecdn.com/3deb4cac-ed2e-4270-a238-44a014e295ed/-/format/auto/-/previ…"
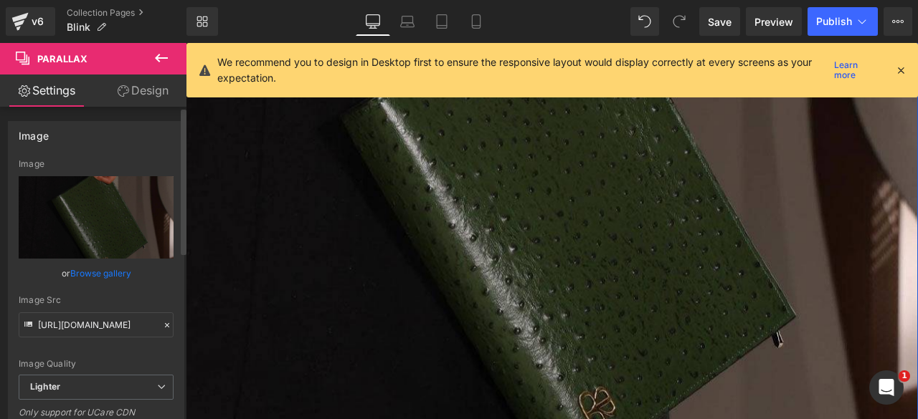
scroll to position [2641, 0]
click at [76, 277] on link "Browse gallery" at bounding box center [100, 273] width 61 height 25
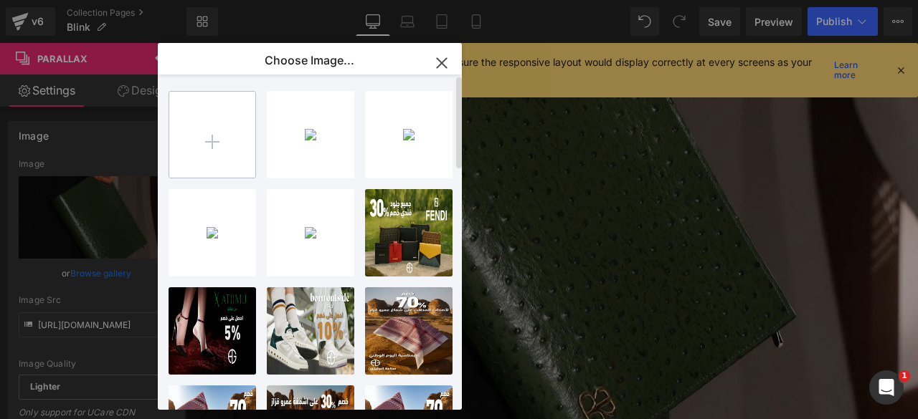
click at [223, 128] on input "file" at bounding box center [212, 135] width 86 height 86
type input "C:\fakepath\WhatsApp Image 2025-09-04 at 5.55.43 PM.jpeg"
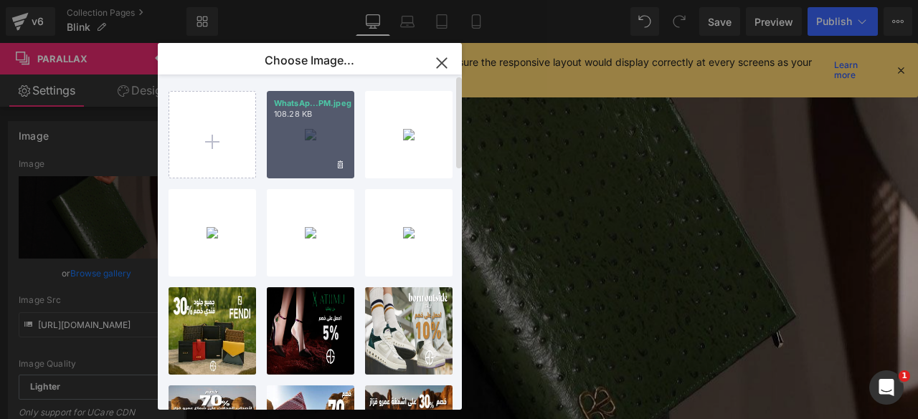
click at [298, 150] on div "WhatsAp...PM.jpeg 108.28 KB" at bounding box center [310, 134] width 87 height 87
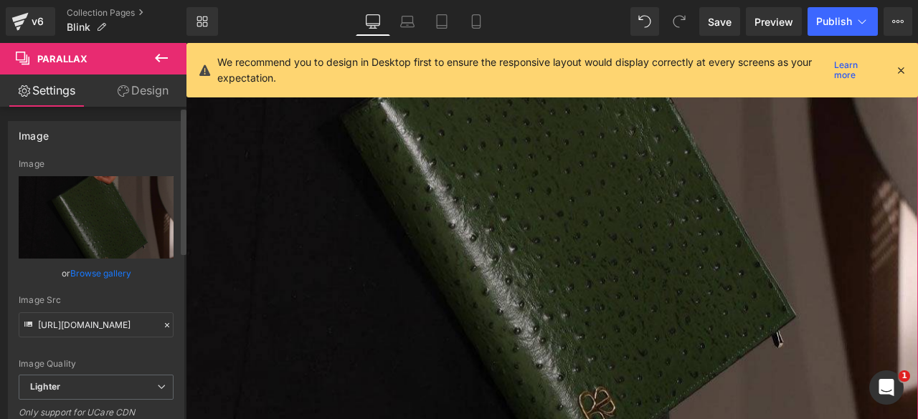
click at [91, 269] on link "Browse gallery" at bounding box center [100, 273] width 61 height 25
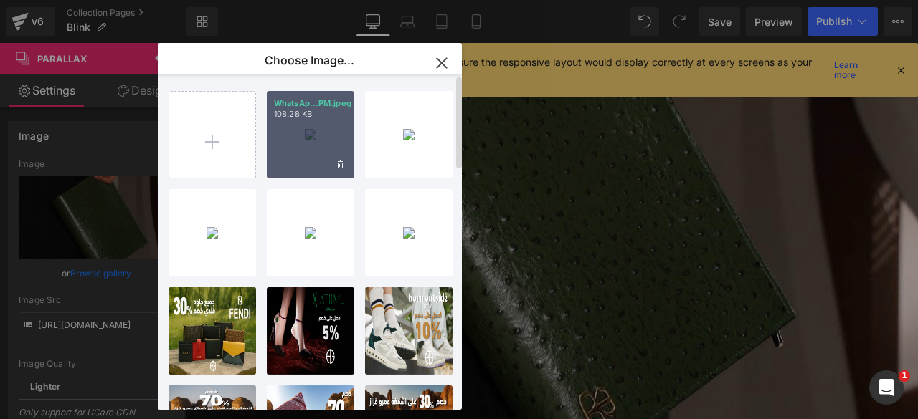
click at [323, 143] on div "WhatsAp...PM.jpeg 108.28 KB" at bounding box center [310, 134] width 87 height 87
type input "https://ucarecdn.com/8f4dc733-07dd-40fc-a398-afd4bd05900f/-/format/auto/-/previ…"
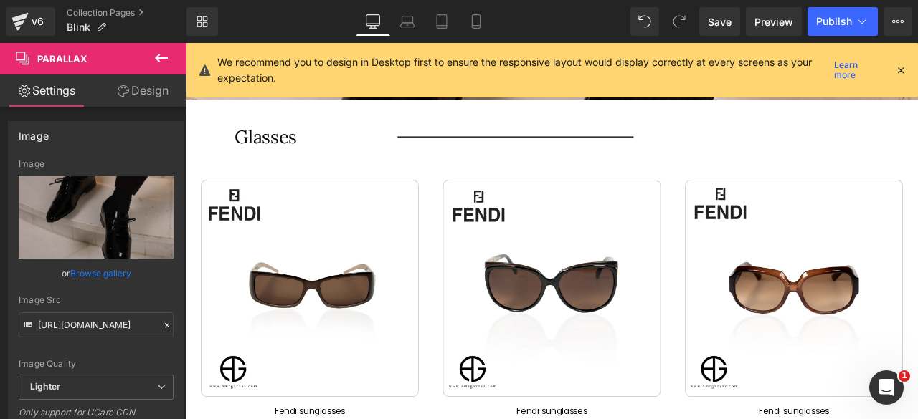
scroll to position [3060, 0]
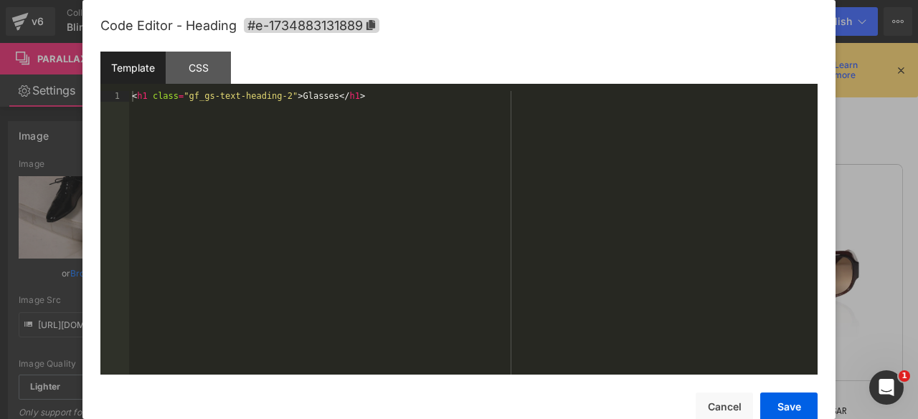
click at [271, 0] on div "Carousel You are previewing how the will restyle your page. You can not edit El…" at bounding box center [459, 0] width 918 height 0
click at [311, 98] on div "< h1 class = "gf_gs-text-heading-2" > Glasses </ h1 >" at bounding box center [473, 243] width 688 height 305
click at [787, 399] on button "Save" at bounding box center [788, 407] width 57 height 29
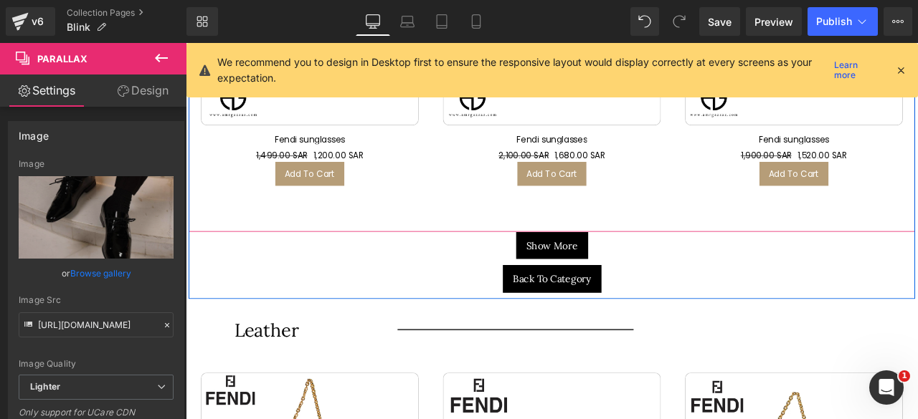
scroll to position [3368, 0]
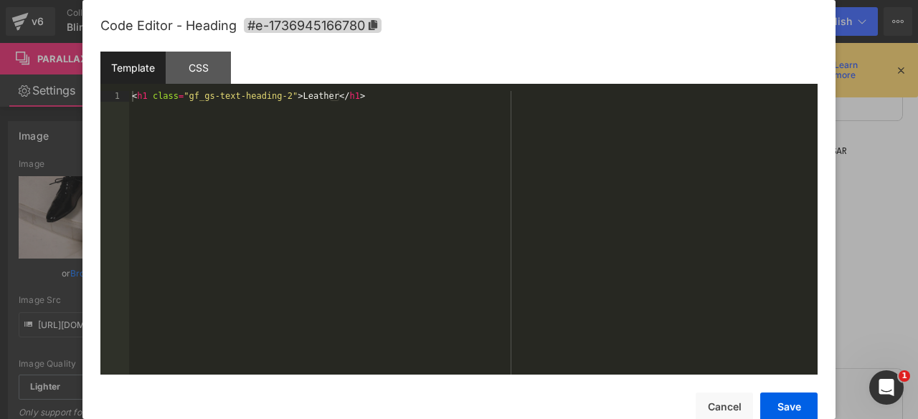
click at [287, 0] on div "Carousel You are previewing how the will restyle your page. You can not edit El…" at bounding box center [459, 0] width 918 height 0
click at [304, 101] on div "< h1 class = "gf_gs-text-heading-2" > Leather </ h1 >" at bounding box center [473, 243] width 688 height 305
click at [797, 405] on button "Save" at bounding box center [788, 407] width 57 height 29
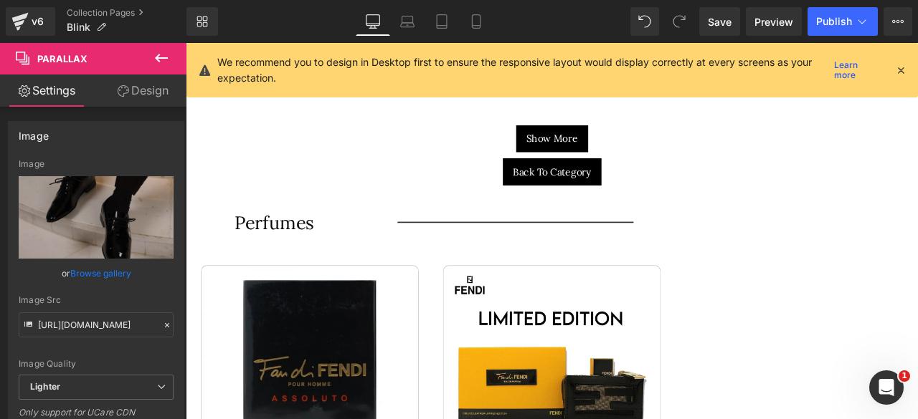
scroll to position [4058, 0]
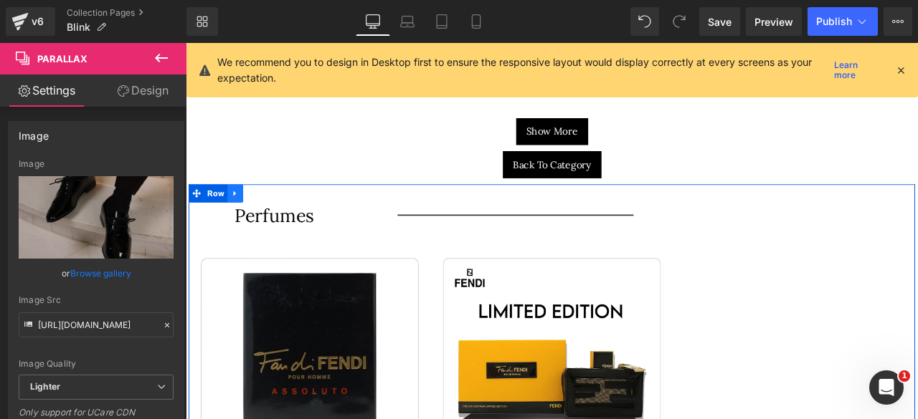
click at [242, 217] on icon at bounding box center [244, 222] width 10 height 11
click at [280, 218] on icon at bounding box center [282, 222] width 10 height 10
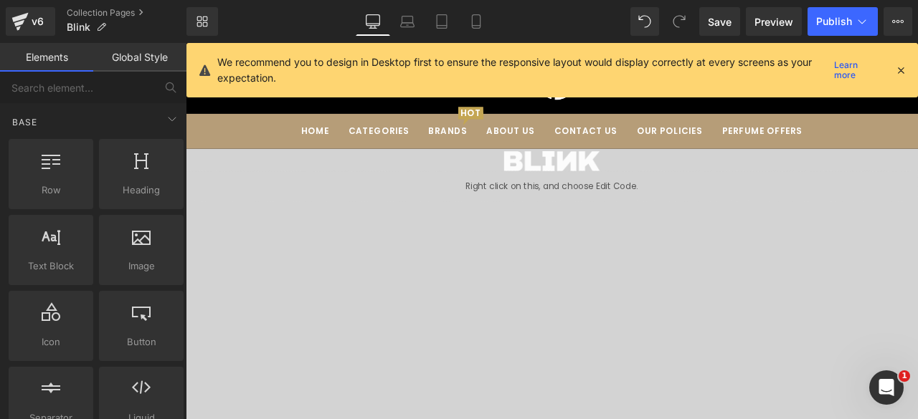
scroll to position [0, 0]
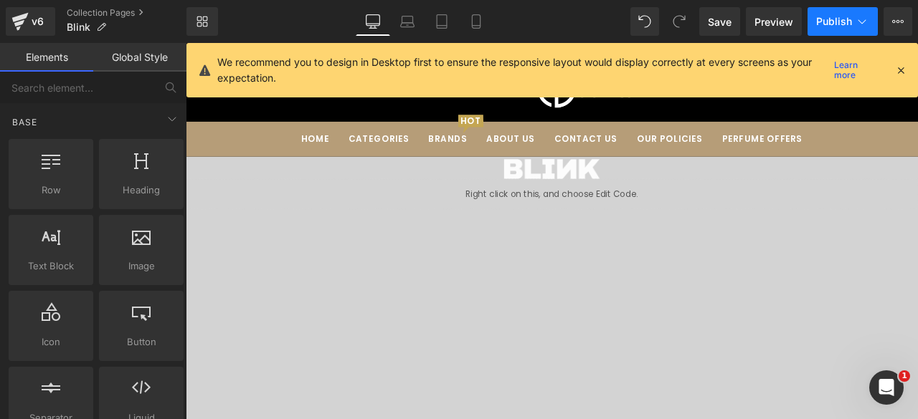
click at [830, 18] on span "Publish" at bounding box center [834, 21] width 36 height 11
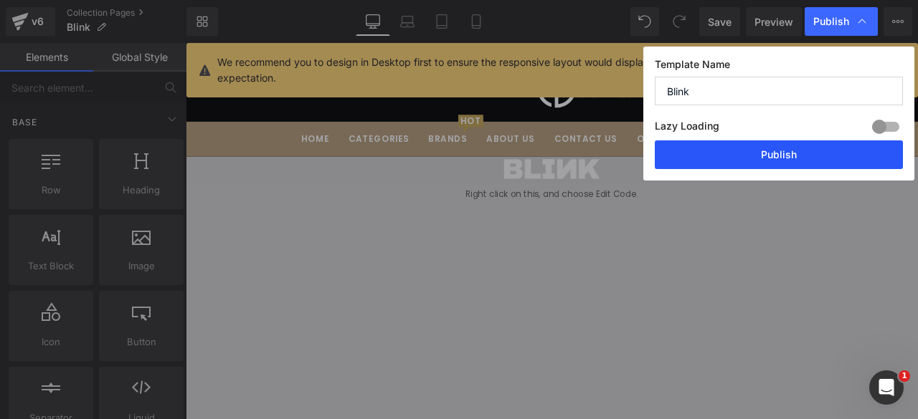
click at [760, 144] on button "Publish" at bounding box center [779, 155] width 248 height 29
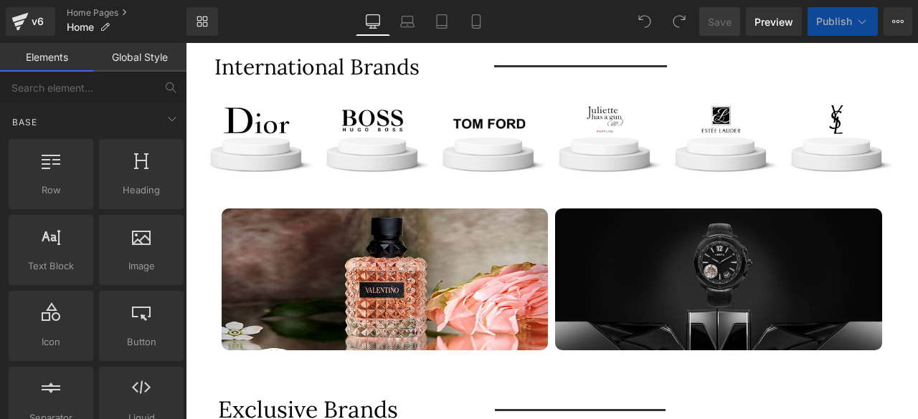
scroll to position [4485, 0]
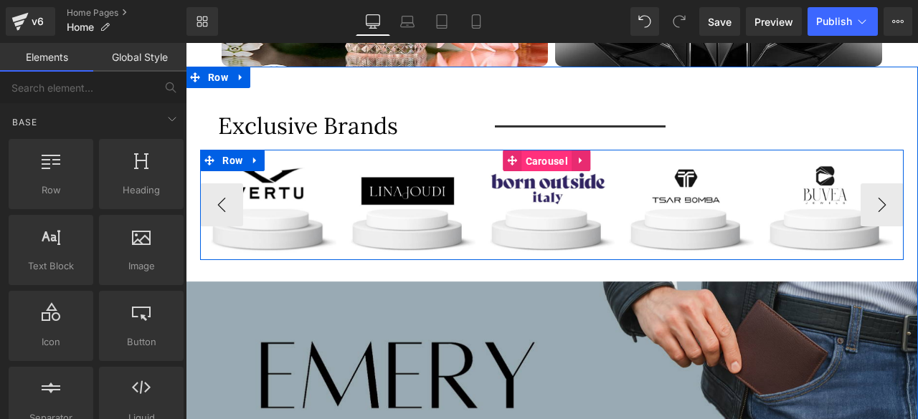
click at [542, 151] on span "Carousel" at bounding box center [546, 162] width 49 height 22
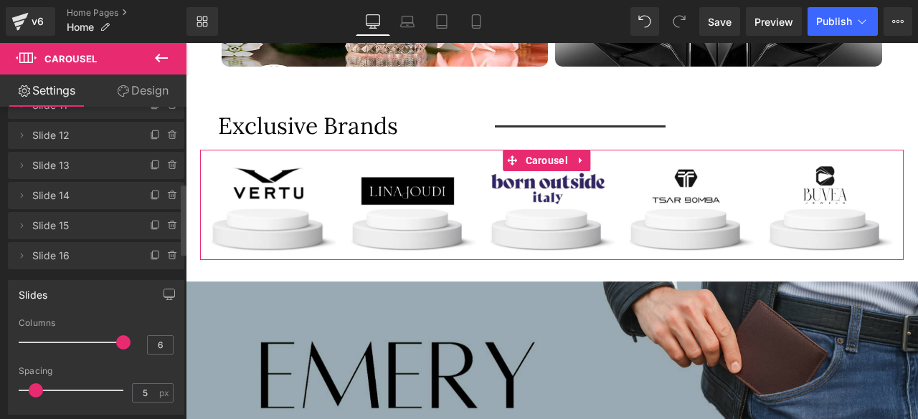
scroll to position [336, 0]
click at [151, 257] on icon at bounding box center [154, 254] width 6 height 6
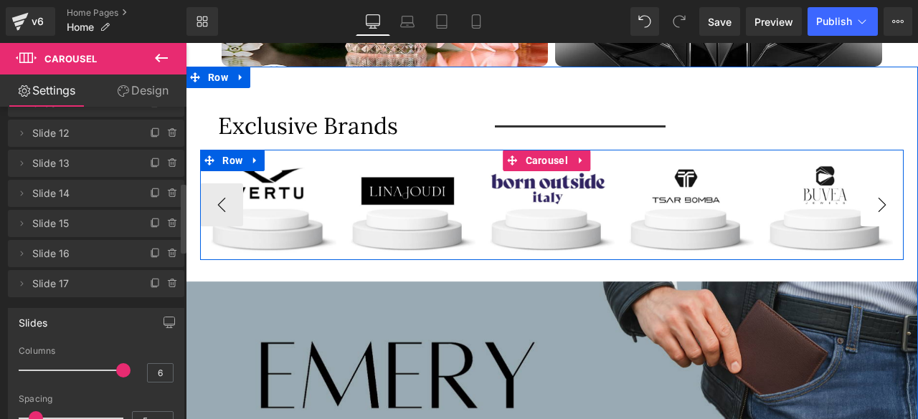
click at [868, 184] on button "›" at bounding box center [881, 205] width 43 height 43
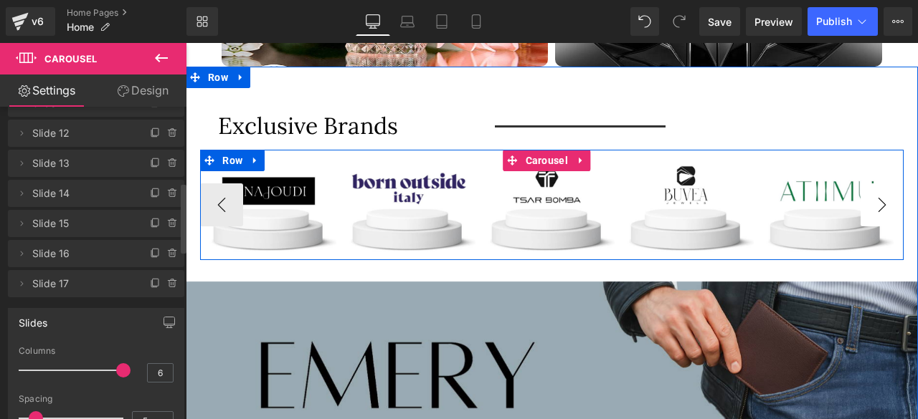
click at [868, 184] on button "›" at bounding box center [881, 205] width 43 height 43
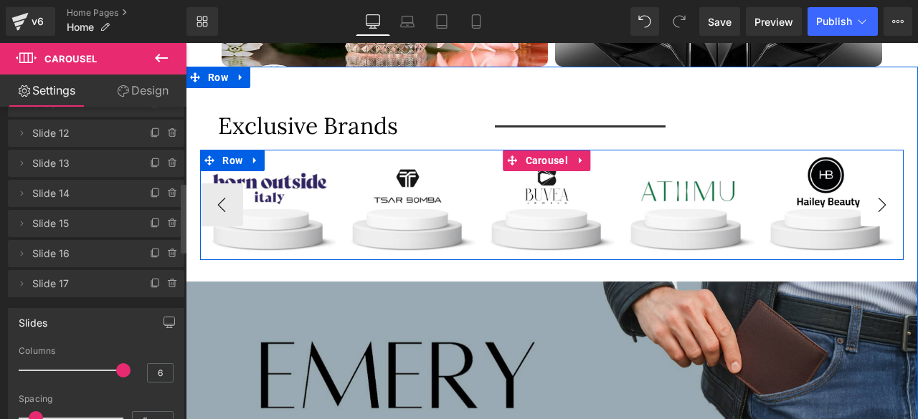
click at [868, 184] on button "›" at bounding box center [881, 205] width 43 height 43
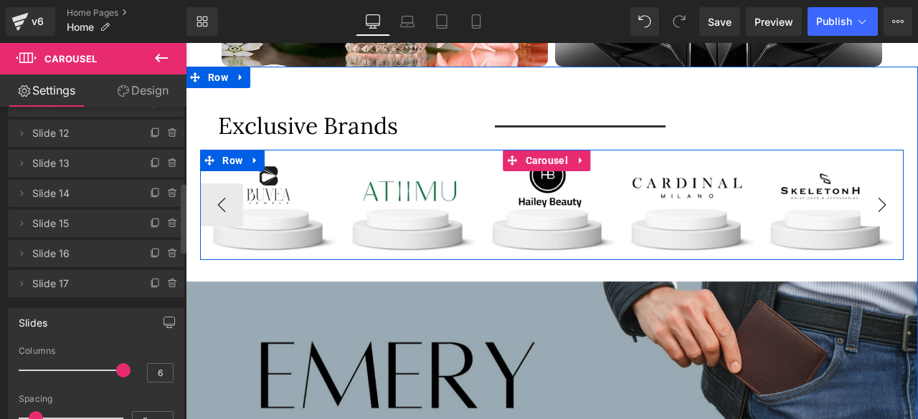
click at [868, 184] on button "›" at bounding box center [881, 205] width 43 height 43
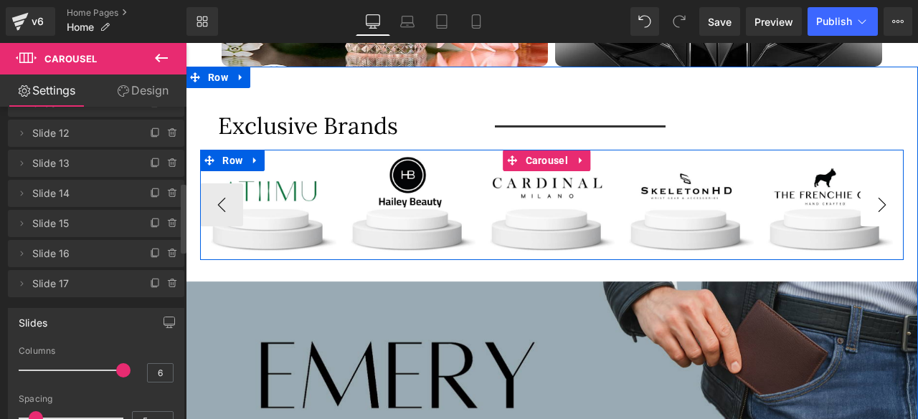
click at [868, 184] on button "›" at bounding box center [881, 205] width 43 height 43
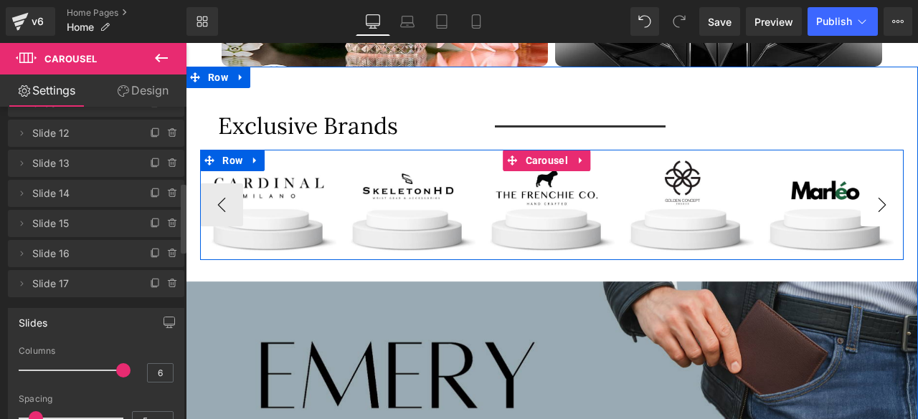
click at [868, 184] on button "›" at bounding box center [881, 205] width 43 height 43
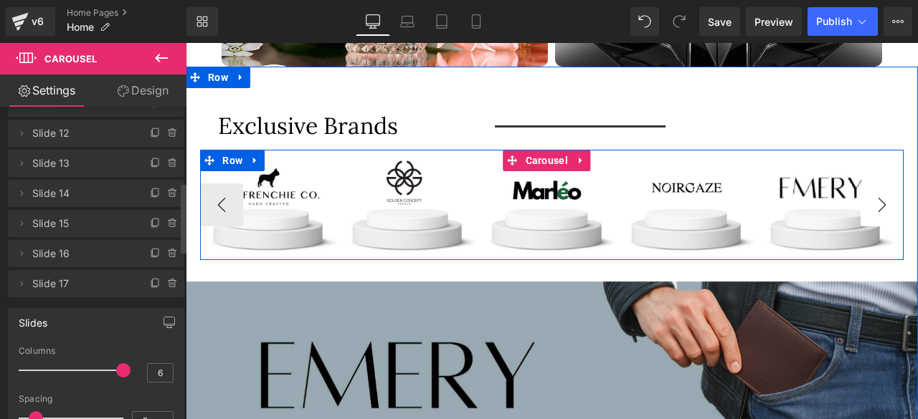
click at [868, 184] on button "›" at bounding box center [881, 205] width 43 height 43
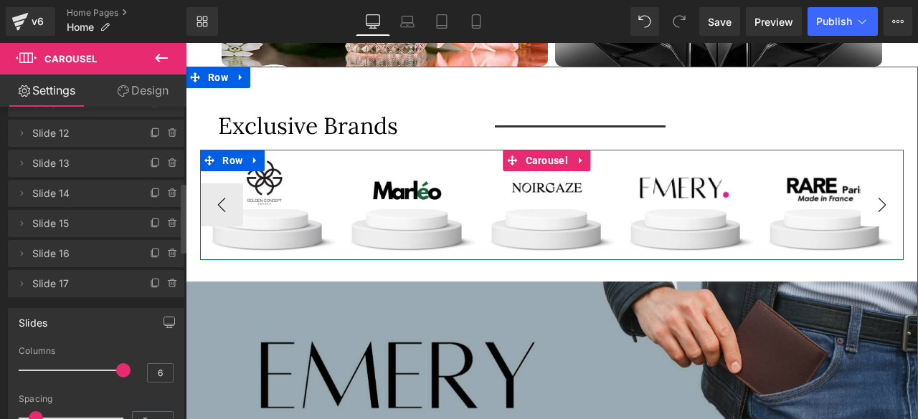
click at [868, 184] on button "›" at bounding box center [881, 205] width 43 height 43
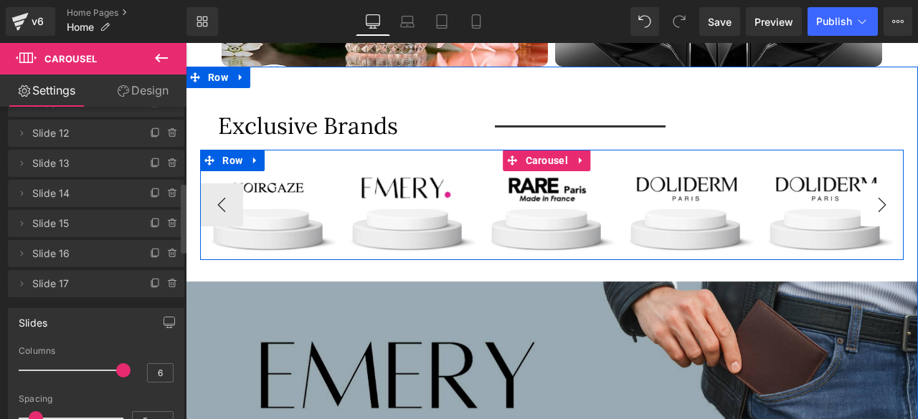
click at [868, 184] on button "›" at bounding box center [881, 205] width 43 height 43
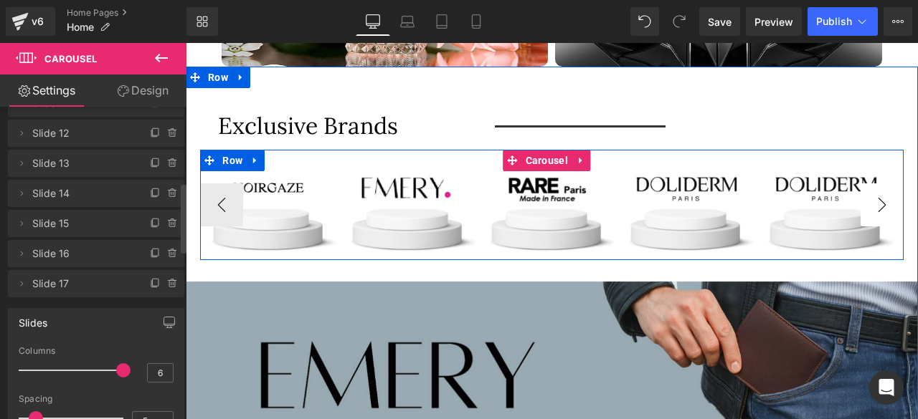
click at [868, 184] on button "›" at bounding box center [881, 205] width 43 height 43
click at [817, 196] on span "Image" at bounding box center [824, 204] width 29 height 17
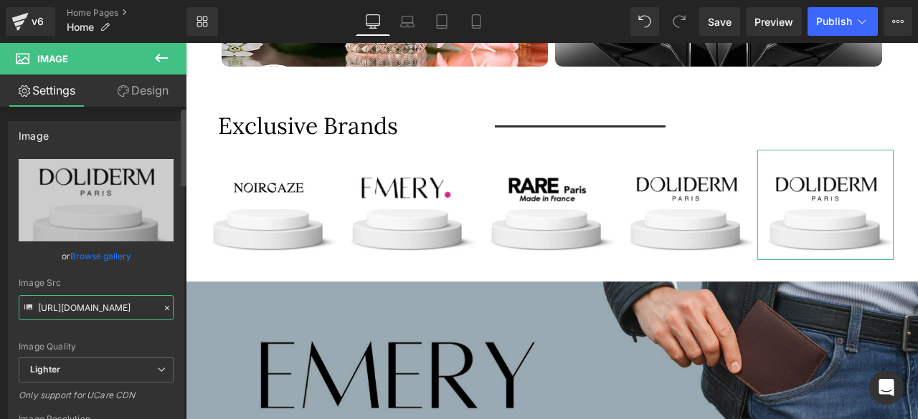
click at [70, 311] on input "[URL][DOMAIN_NAME]" at bounding box center [96, 307] width 155 height 25
paste input "text"
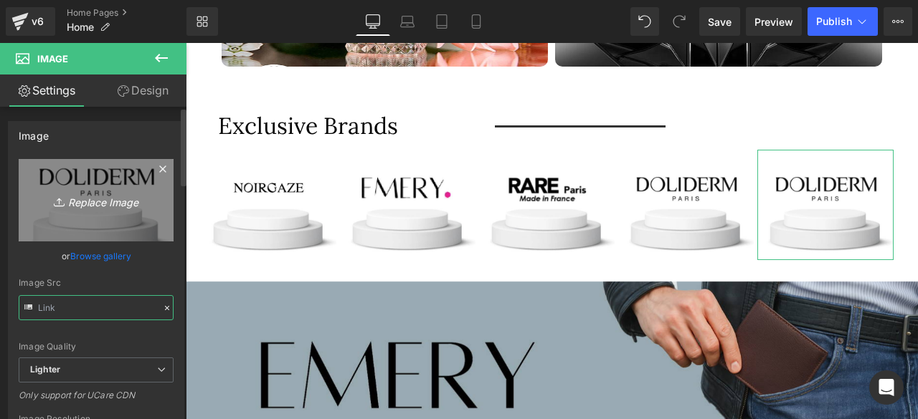
type input "[URL][DOMAIN_NAME]"
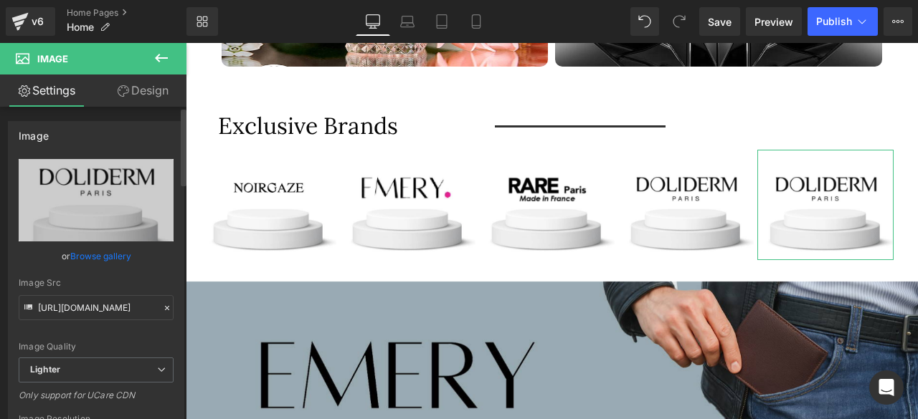
click at [90, 333] on div "Image Quality Lighter Lightest Lighter Lighter Lightest Only support for UCare …" at bounding box center [96, 258] width 155 height 199
click at [98, 257] on link "Browse gallery" at bounding box center [100, 256] width 61 height 25
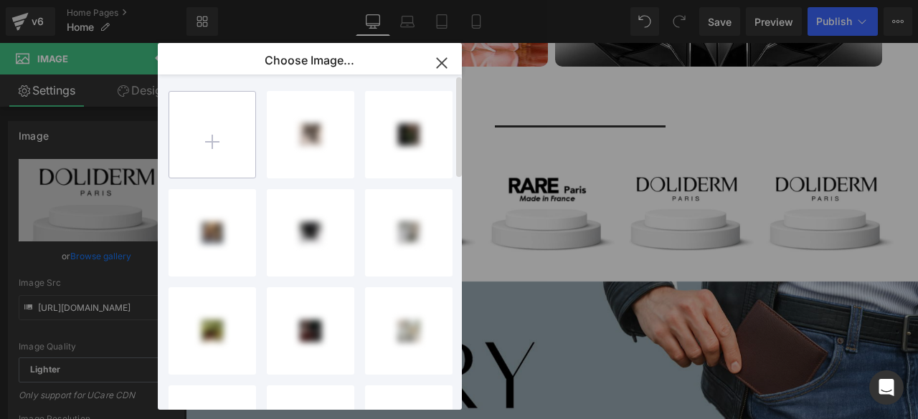
click at [214, 134] on input "file" at bounding box center [212, 135] width 86 height 86
type input "C:\fakepath\Artboard – 420.png"
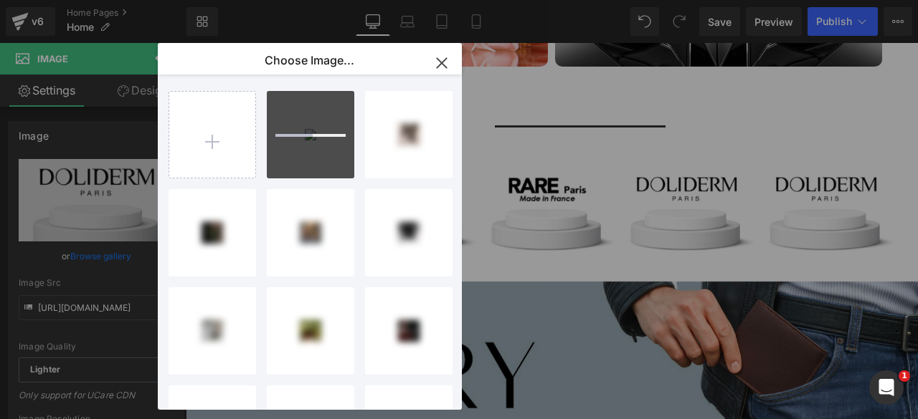
scroll to position [0, 0]
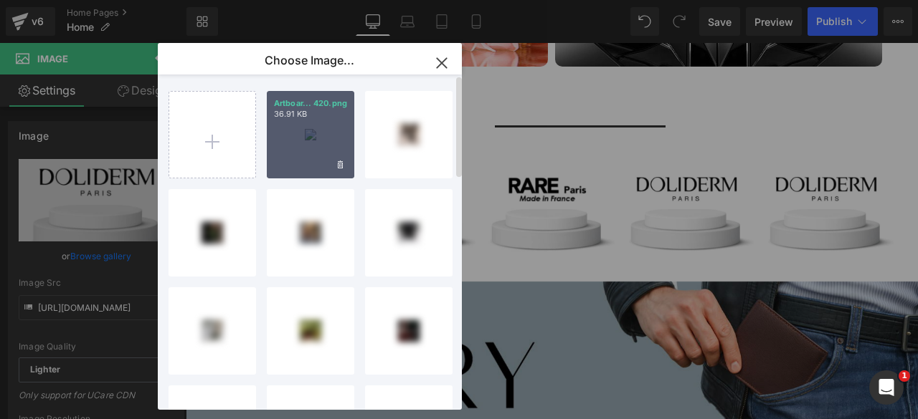
click at [304, 132] on div "Artboar... 420.png 36.91 KB" at bounding box center [310, 134] width 87 height 87
type input "[URL][DOMAIN_NAME]"
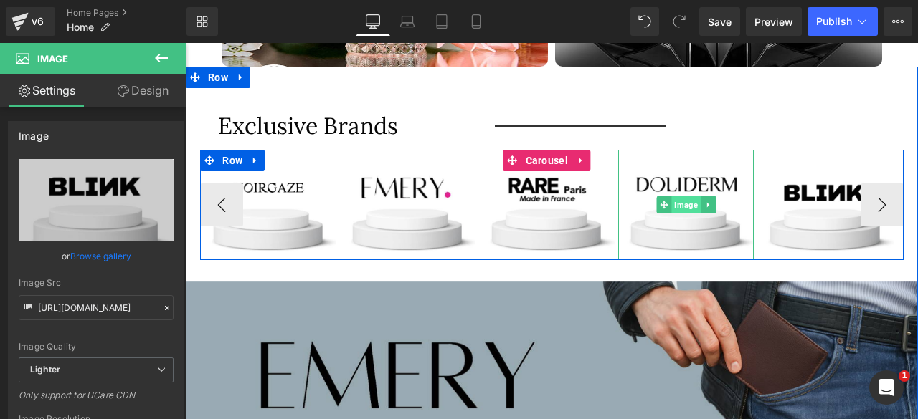
click at [687, 196] on span "Image" at bounding box center [685, 204] width 29 height 17
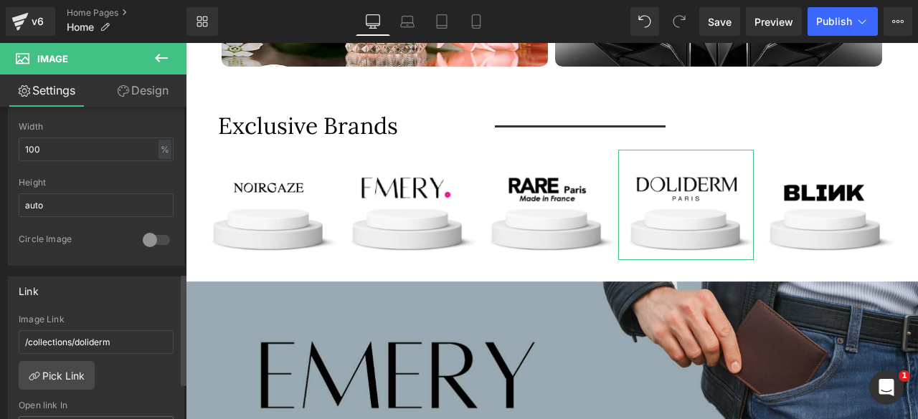
scroll to position [470, 0]
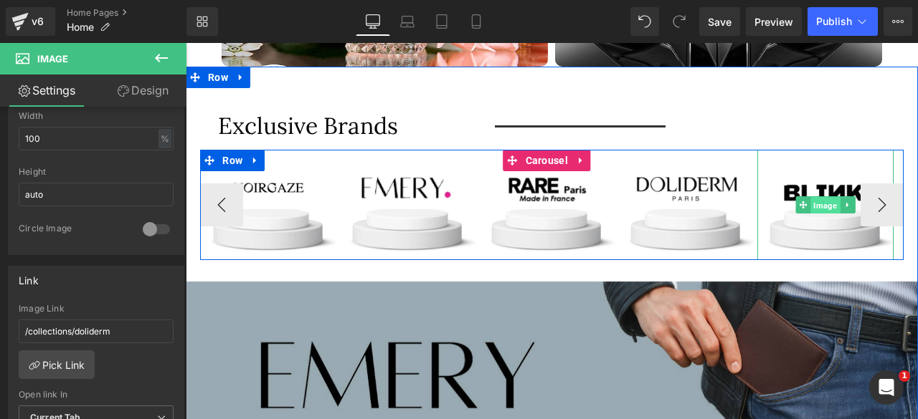
click at [824, 197] on span "Image" at bounding box center [824, 205] width 29 height 17
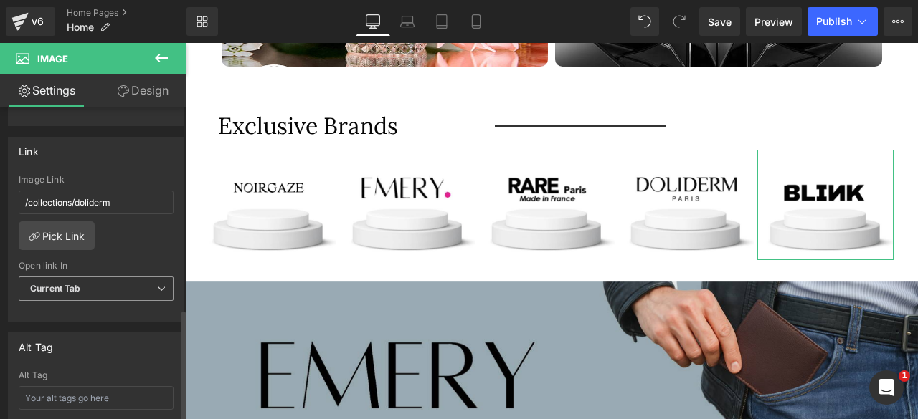
scroll to position [601, 0]
click at [133, 194] on input "/collections/doliderm" at bounding box center [96, 201] width 155 height 24
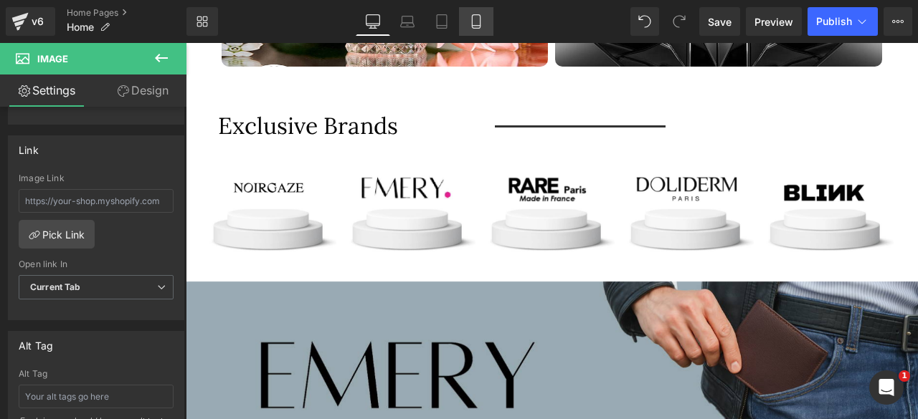
click at [473, 28] on icon at bounding box center [476, 22] width 8 height 14
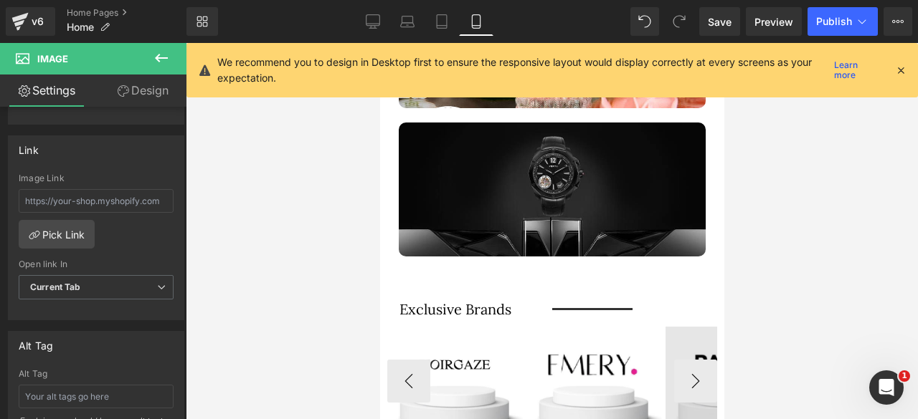
scroll to position [4024, 0]
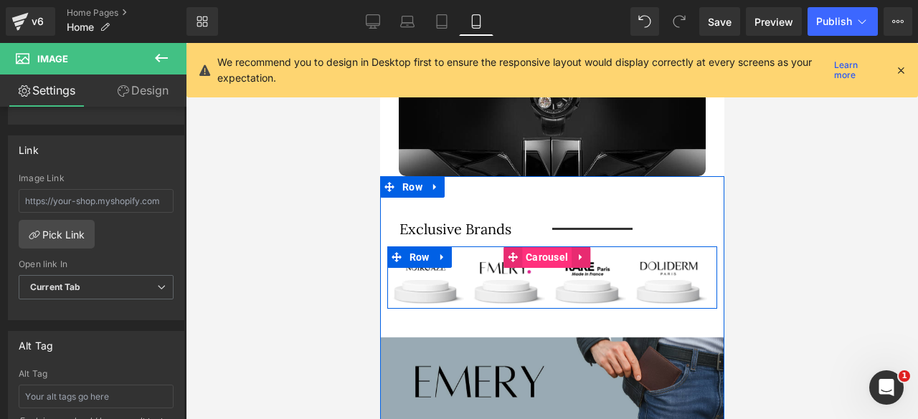
click at [539, 247] on span "Carousel" at bounding box center [545, 258] width 49 height 22
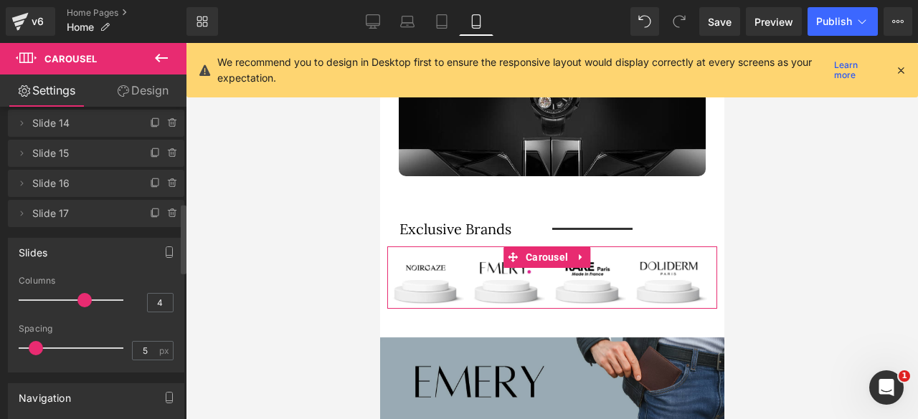
scroll to position [437, 0]
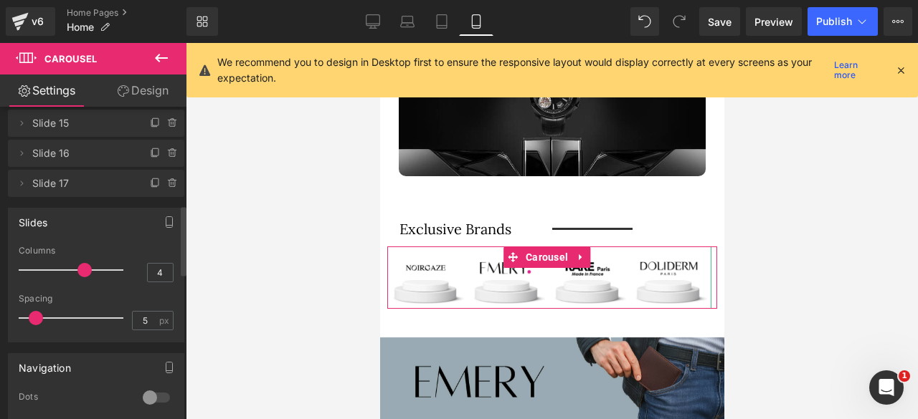
click at [99, 182] on span "Slide 17" at bounding box center [81, 183] width 99 height 27
click at [147, 181] on span at bounding box center [155, 183] width 17 height 17
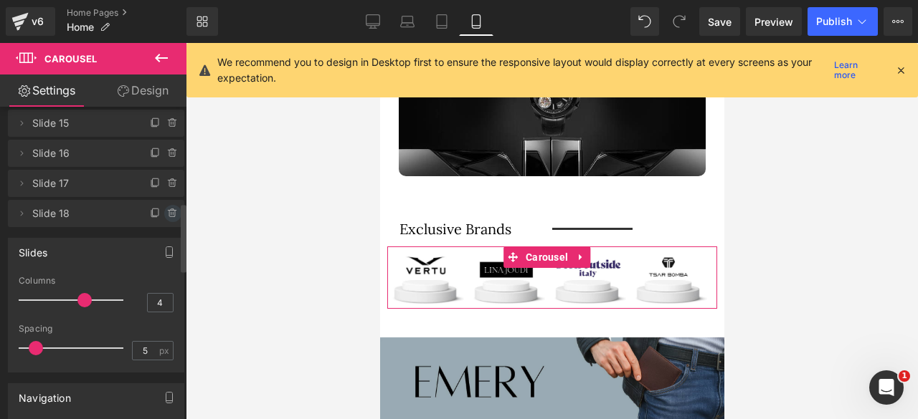
click at [168, 211] on icon at bounding box center [172, 211] width 8 height 0
click at [146, 210] on button "Delete" at bounding box center [157, 214] width 45 height 19
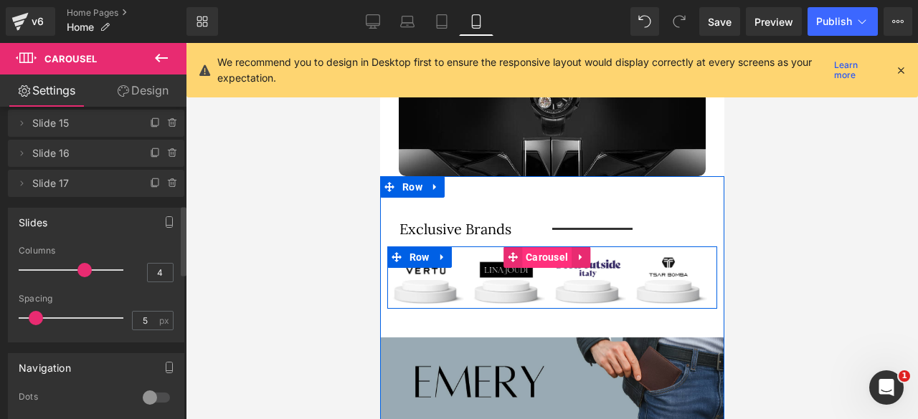
click at [543, 247] on span "Carousel" at bounding box center [545, 258] width 49 height 22
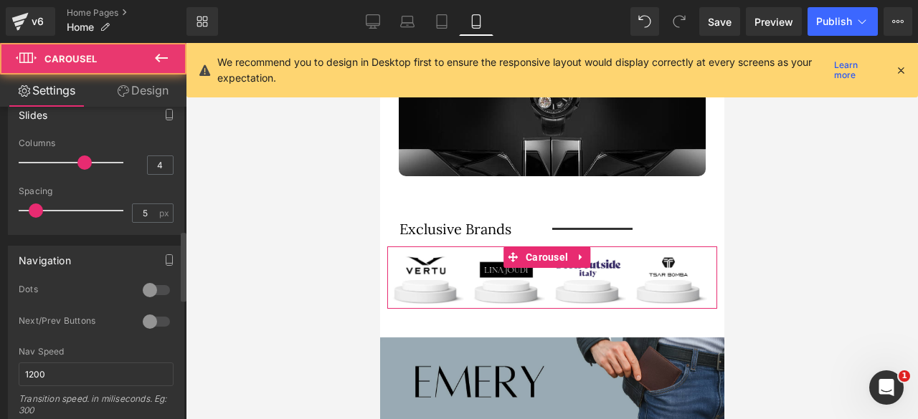
scroll to position [553, 0]
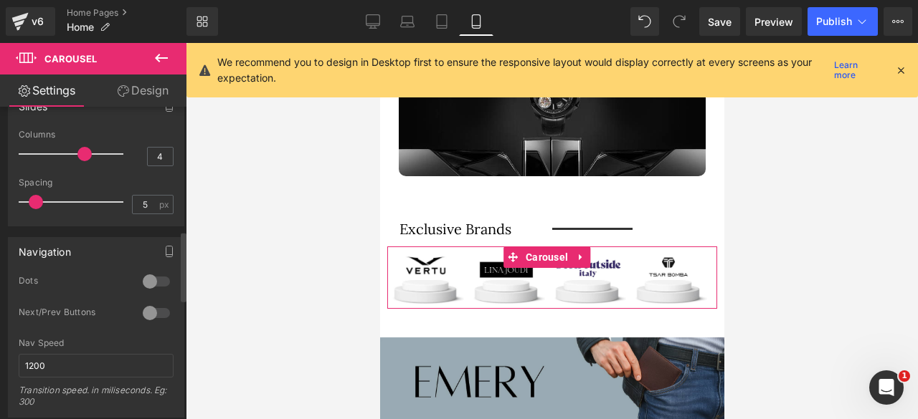
click at [155, 308] on div at bounding box center [156, 313] width 34 height 23
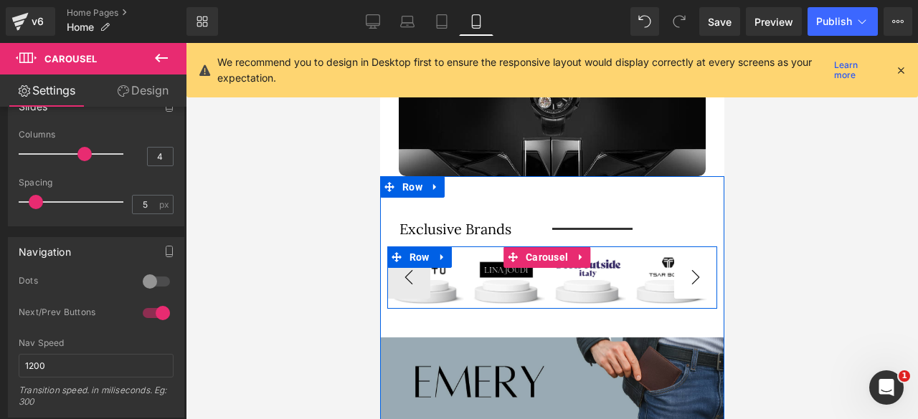
click at [687, 256] on button "›" at bounding box center [694, 277] width 43 height 43
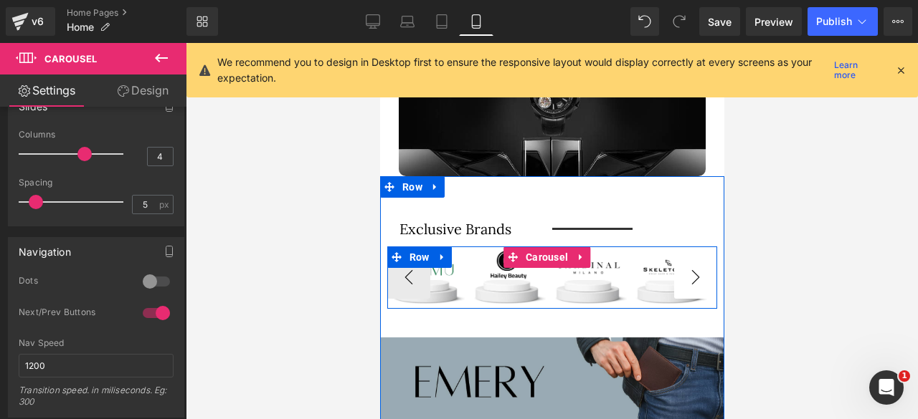
click at [687, 256] on button "›" at bounding box center [694, 277] width 43 height 43
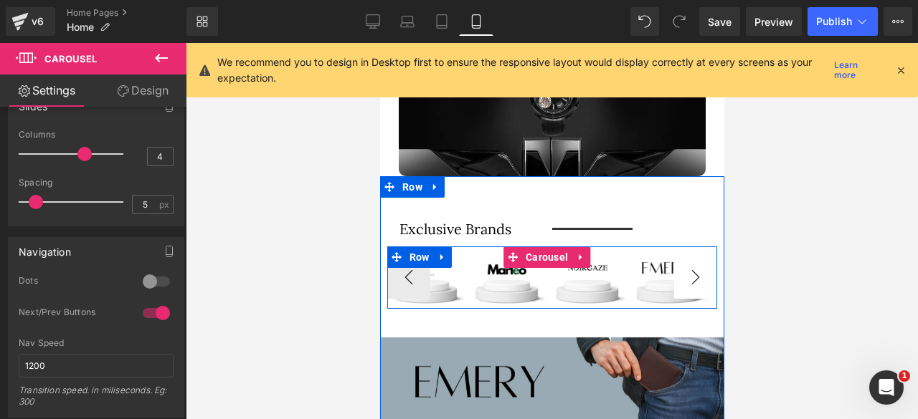
click at [687, 256] on button "›" at bounding box center [694, 277] width 43 height 43
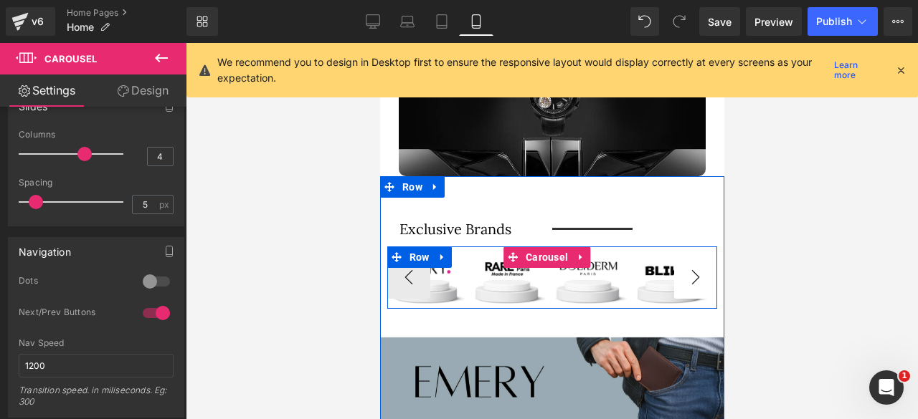
click at [687, 256] on button "›" at bounding box center [694, 277] width 43 height 43
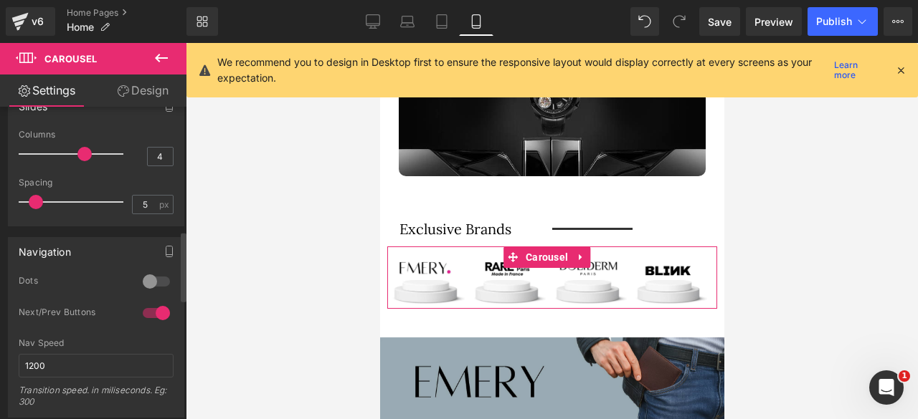
click at [149, 309] on div at bounding box center [156, 313] width 34 height 23
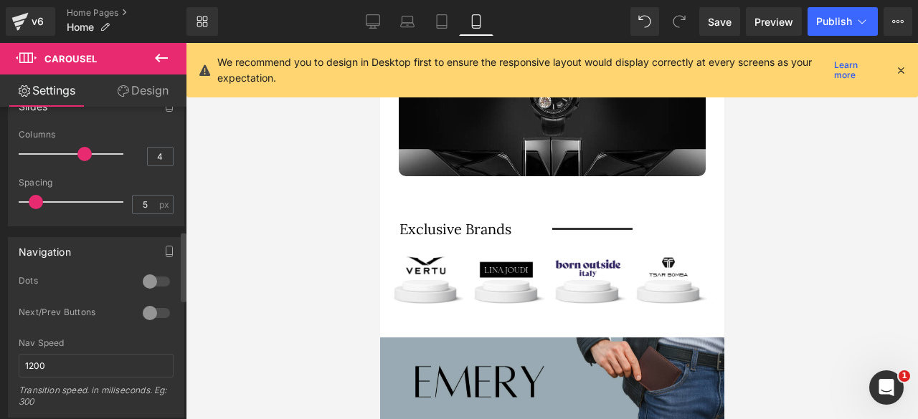
click at [155, 279] on div at bounding box center [156, 281] width 34 height 23
click at [142, 280] on div at bounding box center [156, 281] width 34 height 23
click at [846, 19] on span "Publish" at bounding box center [834, 21] width 36 height 11
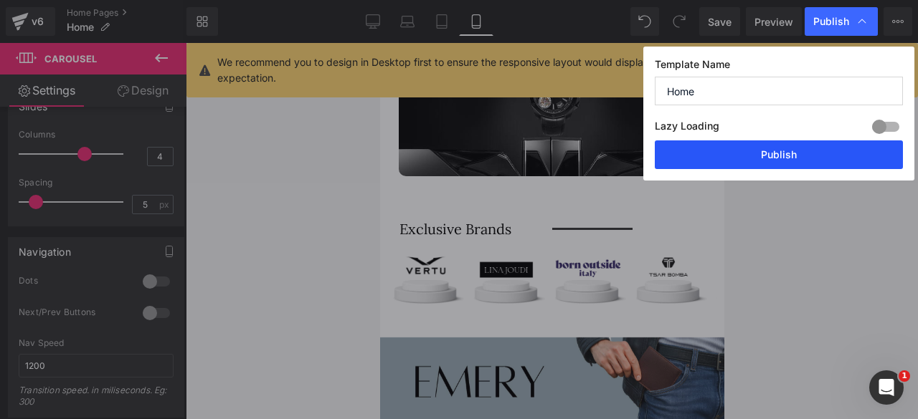
click at [748, 156] on button "Publish" at bounding box center [779, 155] width 248 height 29
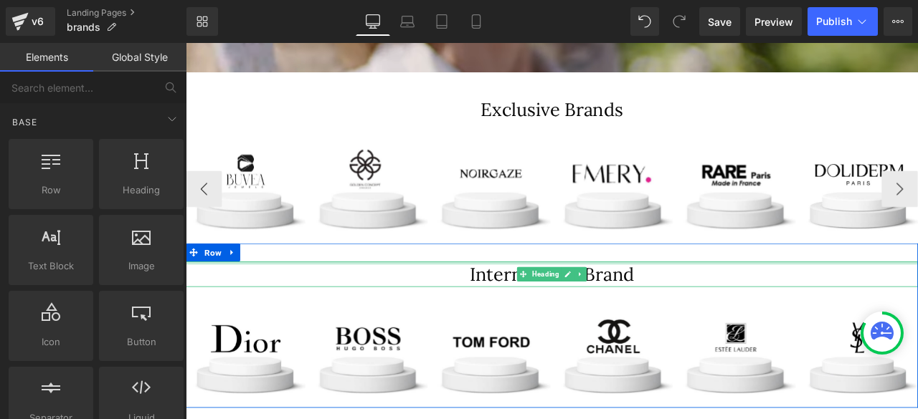
scroll to position [381, 0]
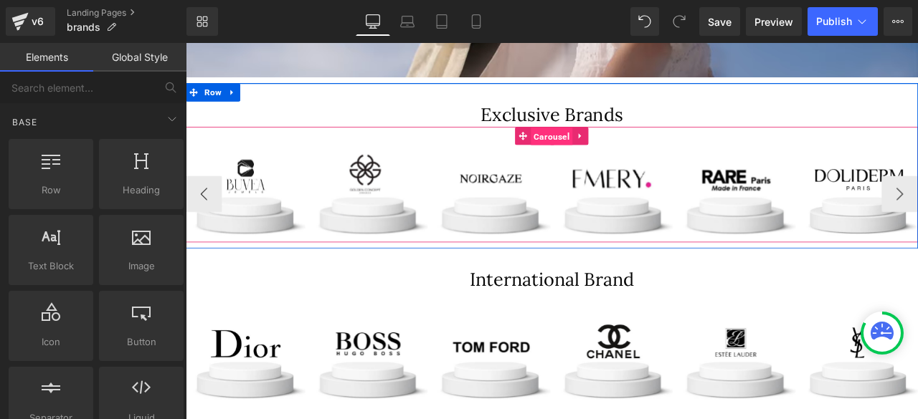
click at [607, 158] on span "Carousel" at bounding box center [618, 154] width 49 height 22
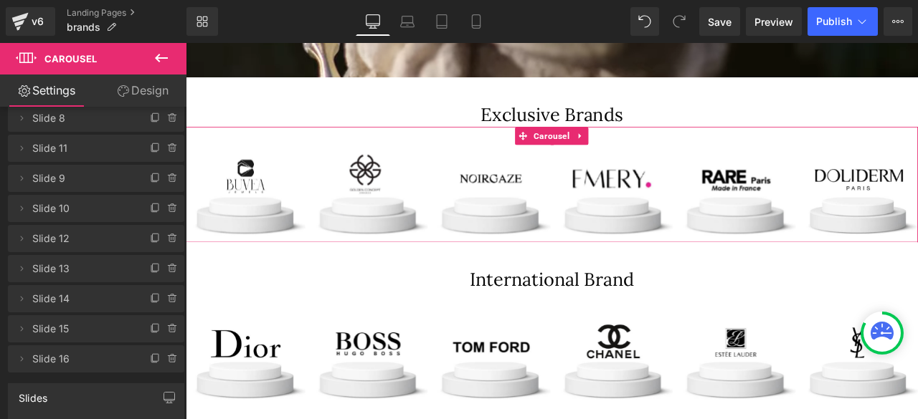
scroll to position [298, 0]
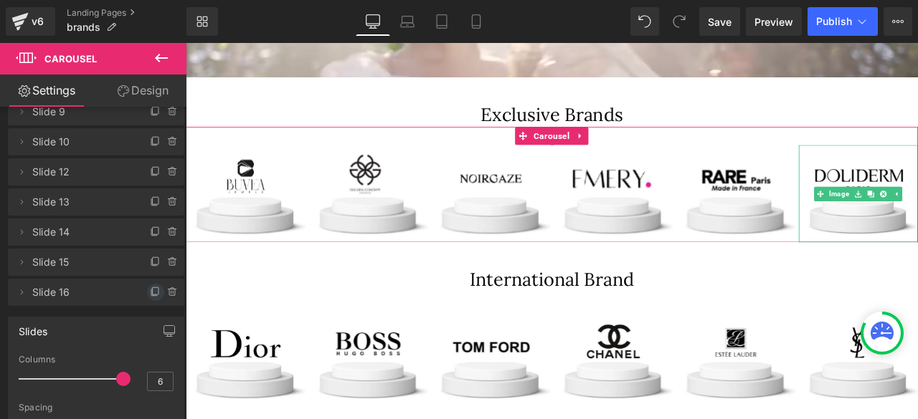
click at [151, 295] on icon at bounding box center [154, 293] width 6 height 6
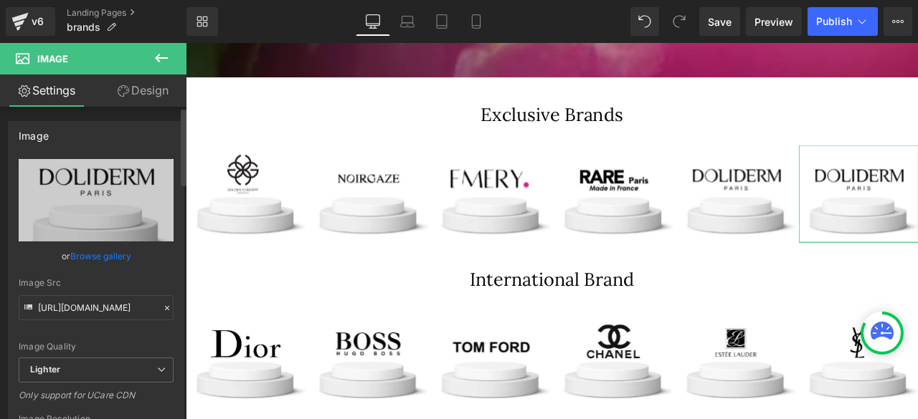
click at [109, 262] on link "Browse gallery" at bounding box center [100, 256] width 61 height 25
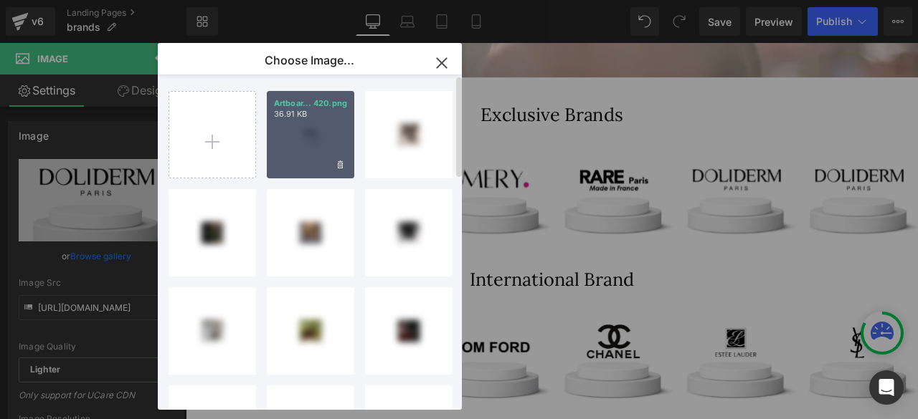
click at [314, 148] on div "Artboar... 420.png 36.91 KB" at bounding box center [310, 134] width 87 height 87
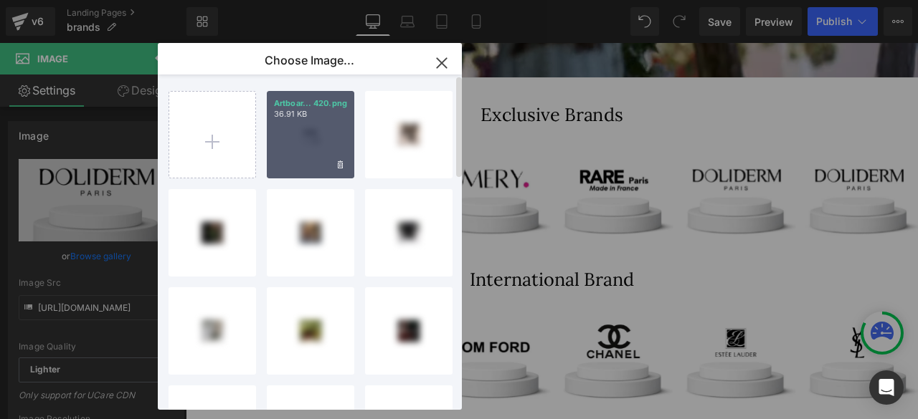
type input "[URL][DOMAIN_NAME]"
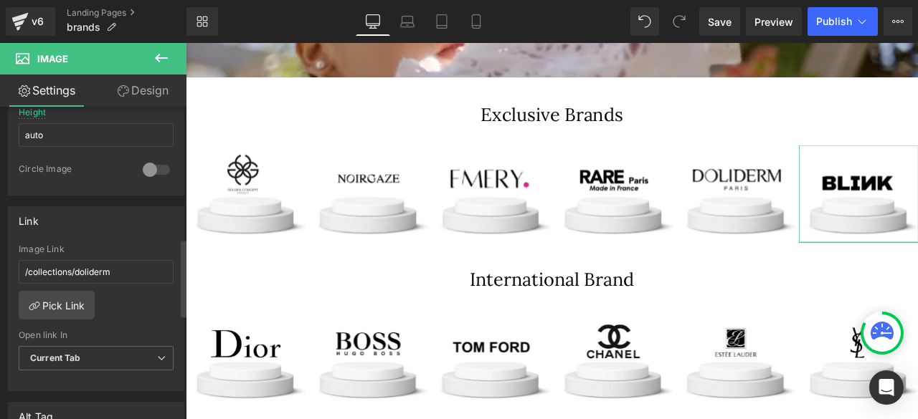
scroll to position [533, 0]
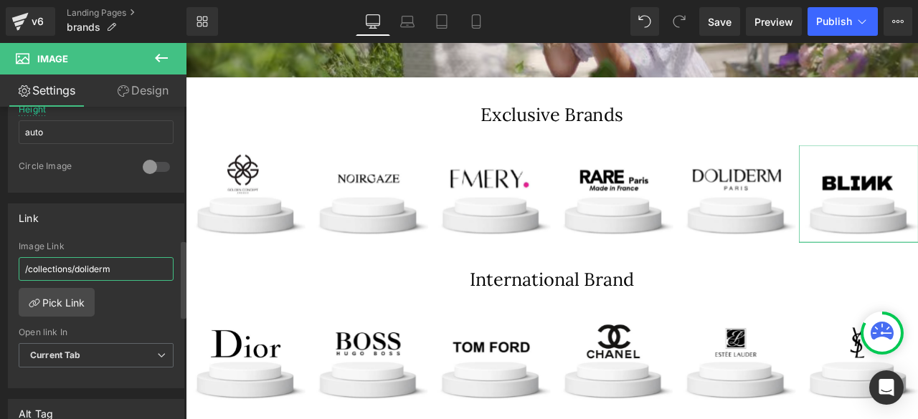
click at [96, 269] on input "/collections/doliderm" at bounding box center [96, 269] width 155 height 24
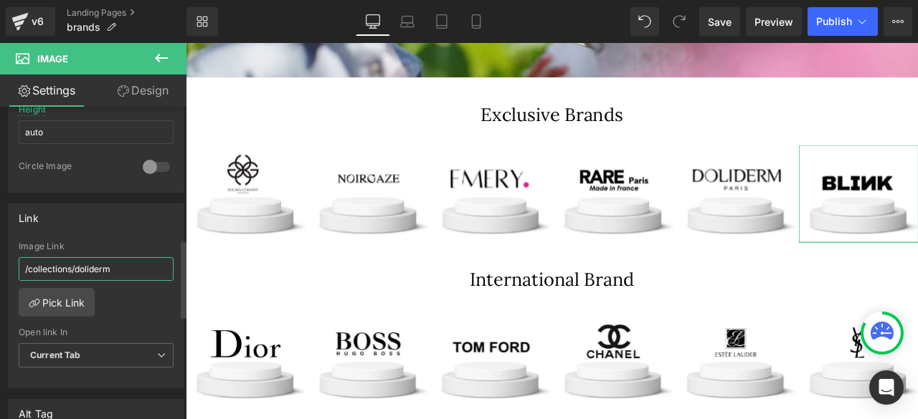
click at [96, 269] on input "/collections/doliderm" at bounding box center [96, 269] width 155 height 24
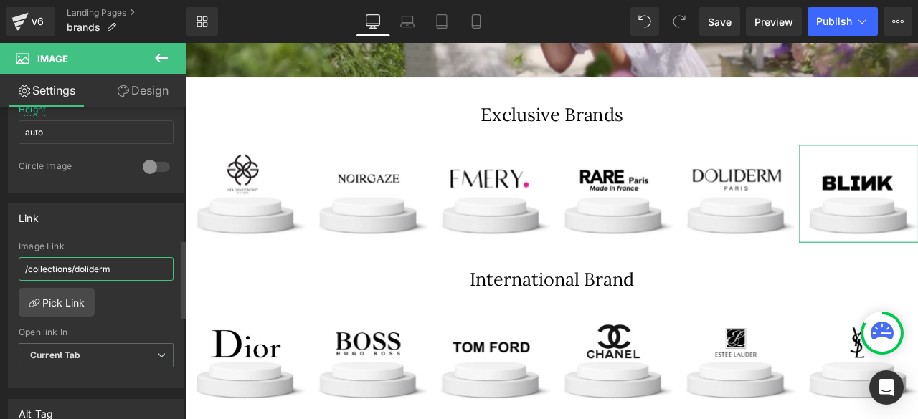
click at [96, 269] on input "/collections/doliderm" at bounding box center [96, 269] width 155 height 24
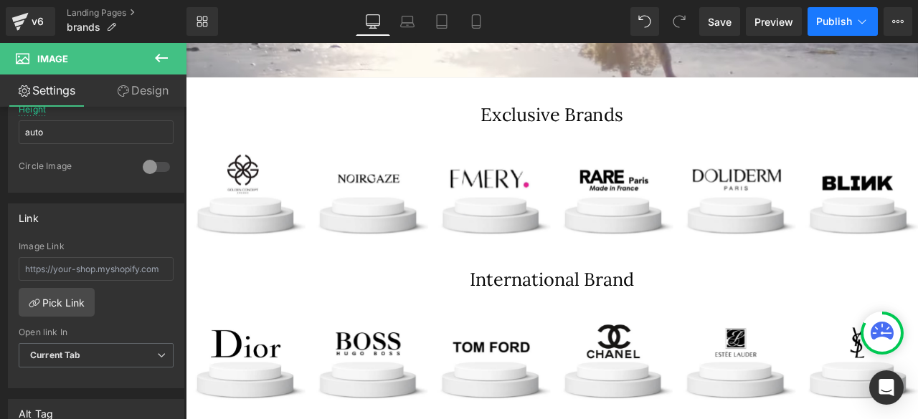
click at [830, 27] on span "Publish" at bounding box center [834, 21] width 36 height 11
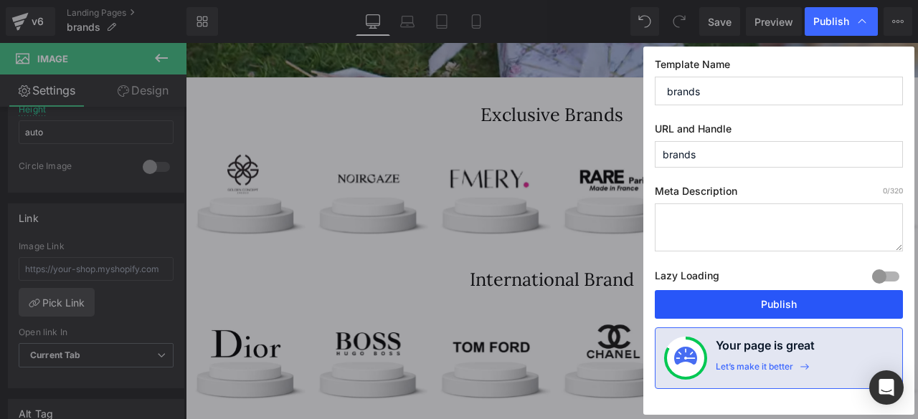
click at [736, 304] on button "Publish" at bounding box center [779, 304] width 248 height 29
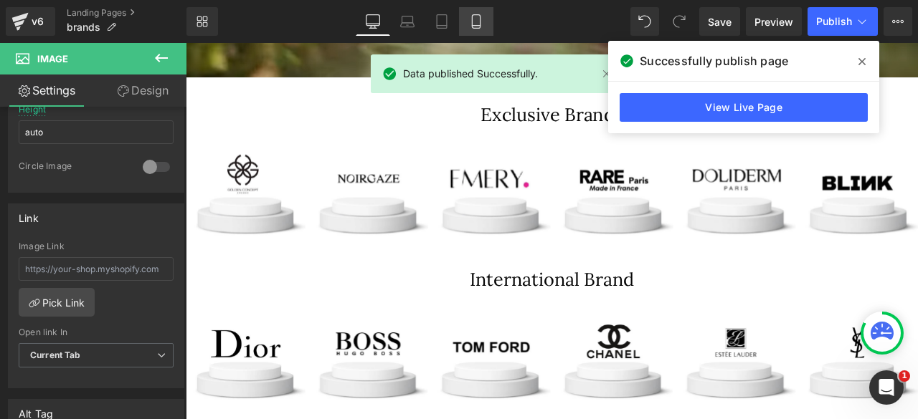
click at [467, 17] on link "Mobile" at bounding box center [476, 21] width 34 height 29
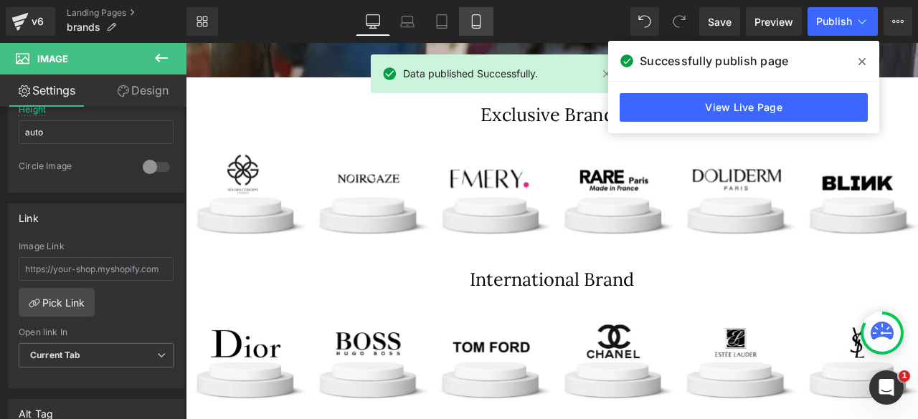
type input "100"
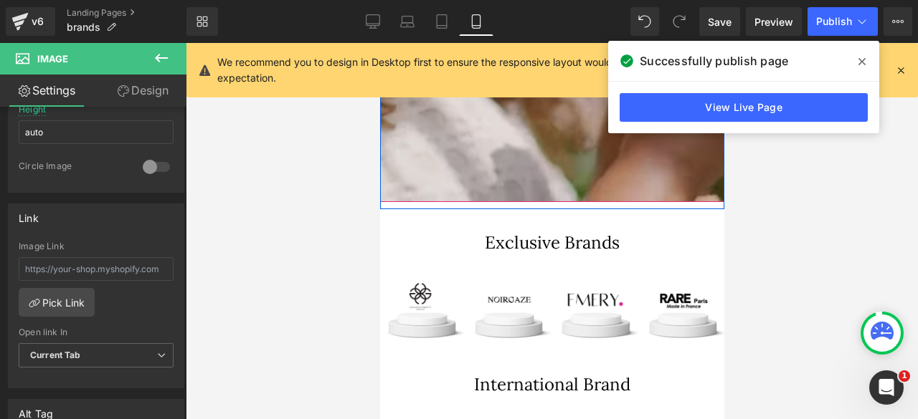
scroll to position [476, 0]
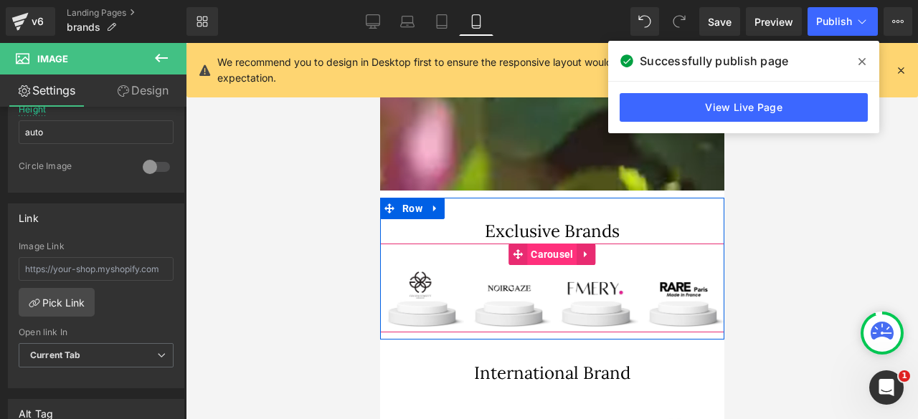
click at [541, 252] on span "Carousel" at bounding box center [550, 255] width 49 height 22
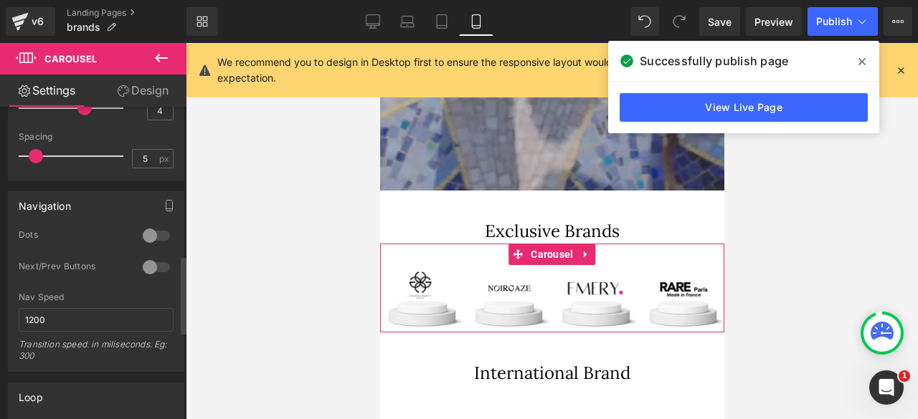
scroll to position [602, 0]
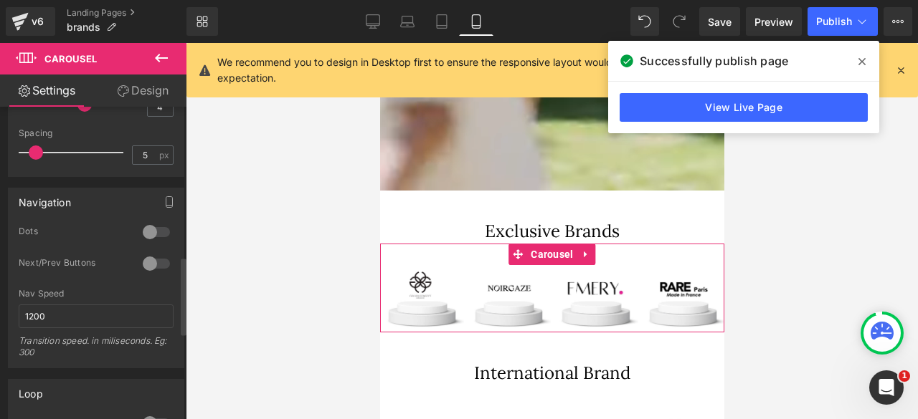
click at [158, 262] on div at bounding box center [156, 263] width 34 height 23
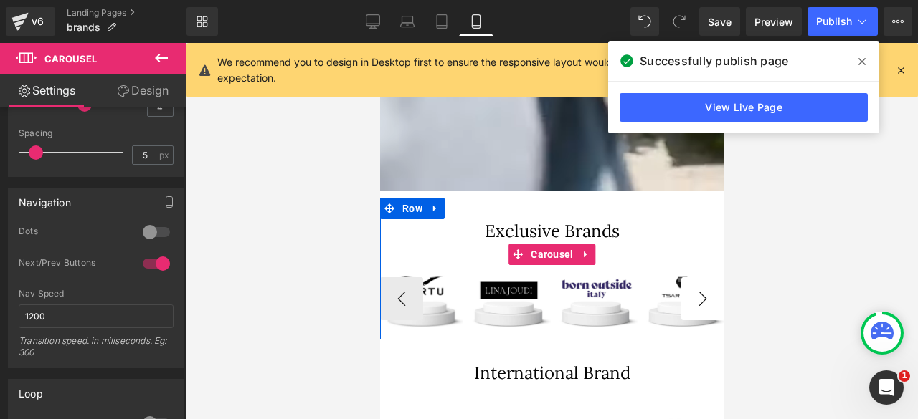
click at [693, 292] on button "›" at bounding box center [701, 298] width 43 height 43
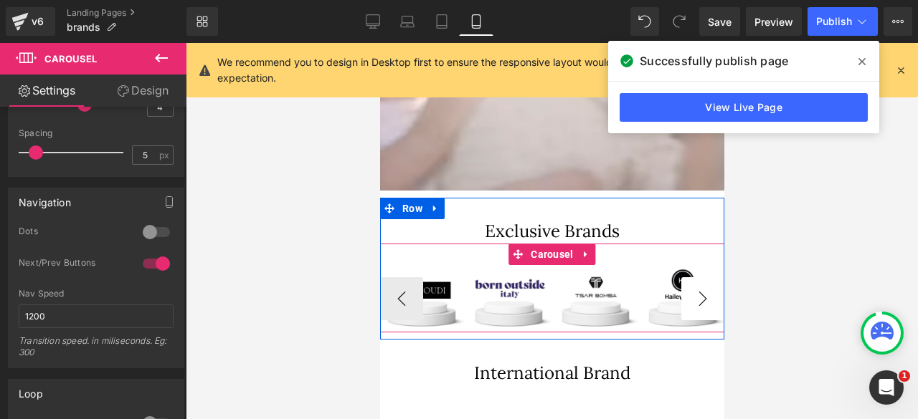
click at [693, 292] on button "›" at bounding box center [701, 298] width 43 height 43
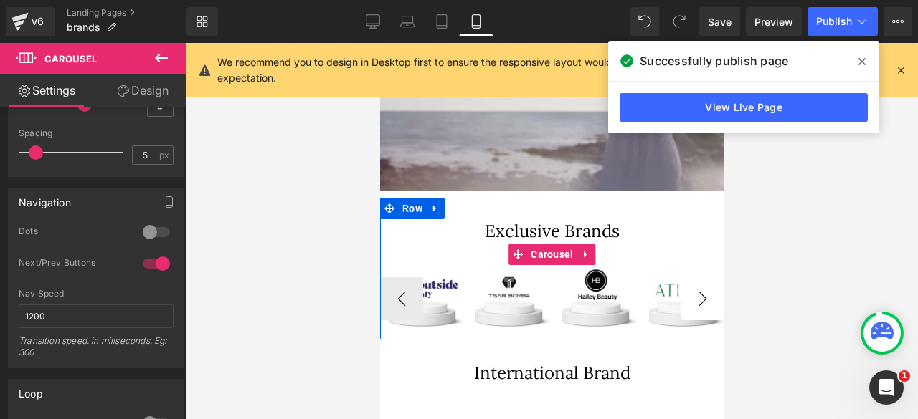
click at [693, 292] on button "›" at bounding box center [701, 298] width 43 height 43
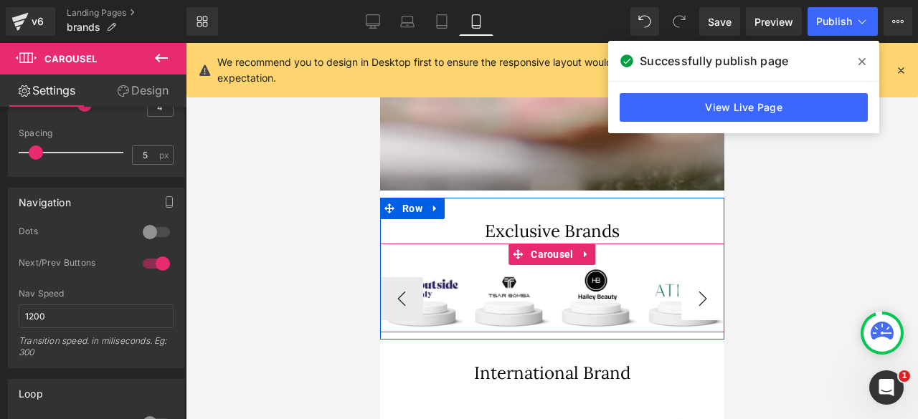
click at [693, 292] on button "›" at bounding box center [701, 298] width 43 height 43
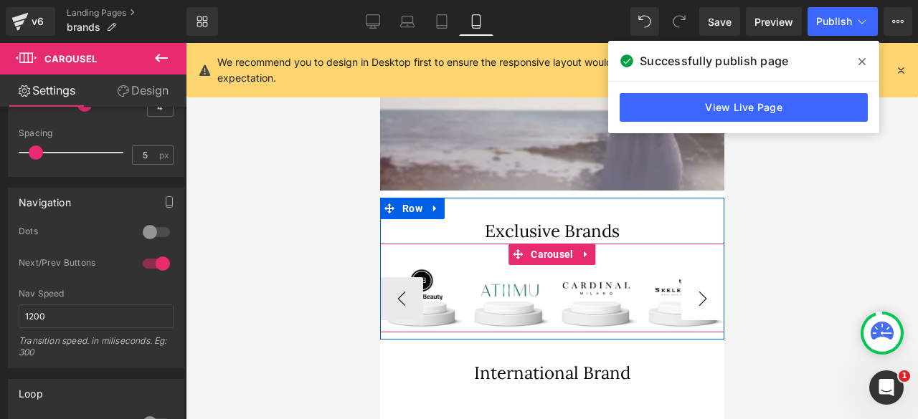
click at [693, 292] on button "›" at bounding box center [701, 298] width 43 height 43
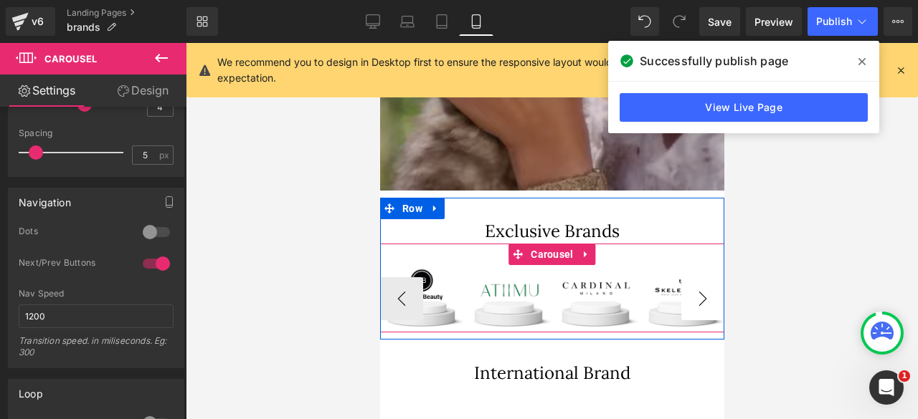
click at [693, 292] on button "›" at bounding box center [701, 298] width 43 height 43
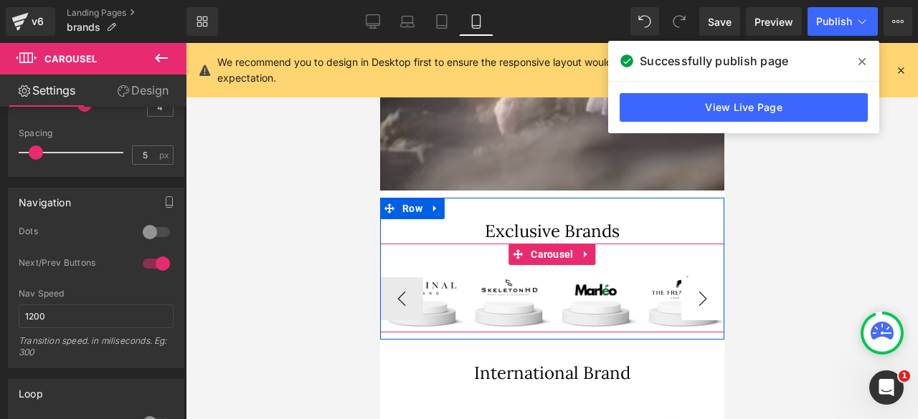
click at [693, 292] on button "›" at bounding box center [701, 298] width 43 height 43
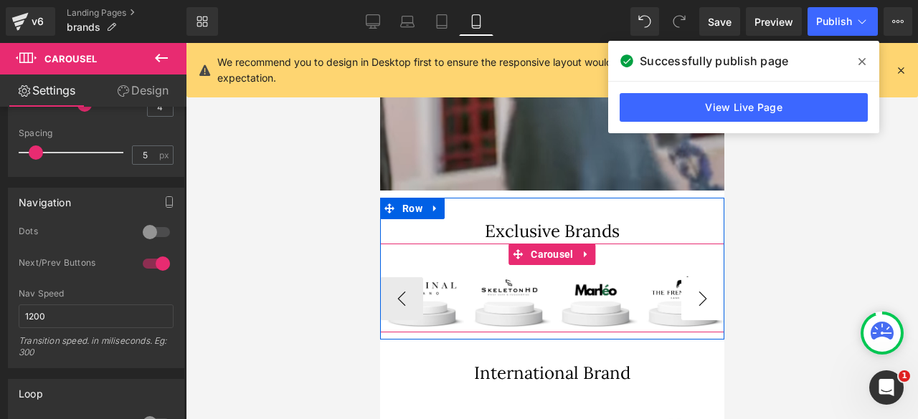
click at [693, 292] on button "›" at bounding box center [701, 298] width 43 height 43
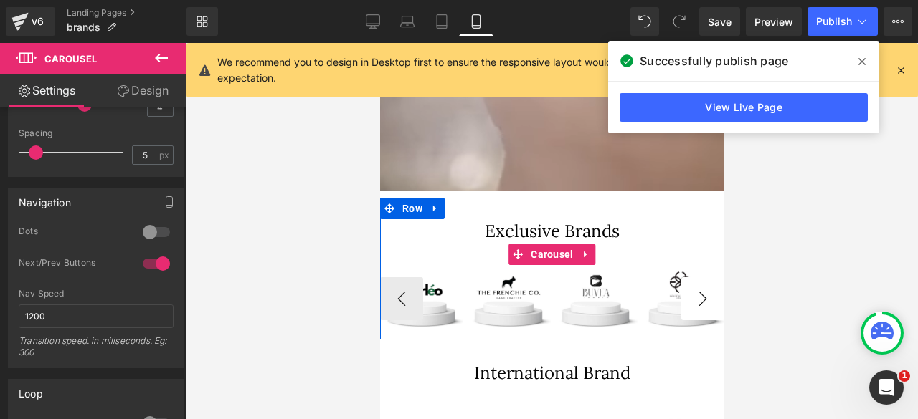
click at [693, 292] on button "›" at bounding box center [701, 298] width 43 height 43
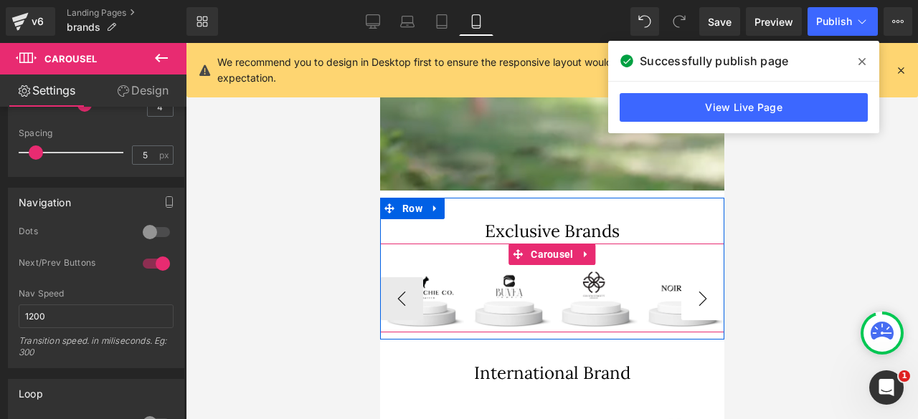
click at [693, 292] on button "›" at bounding box center [701, 298] width 43 height 43
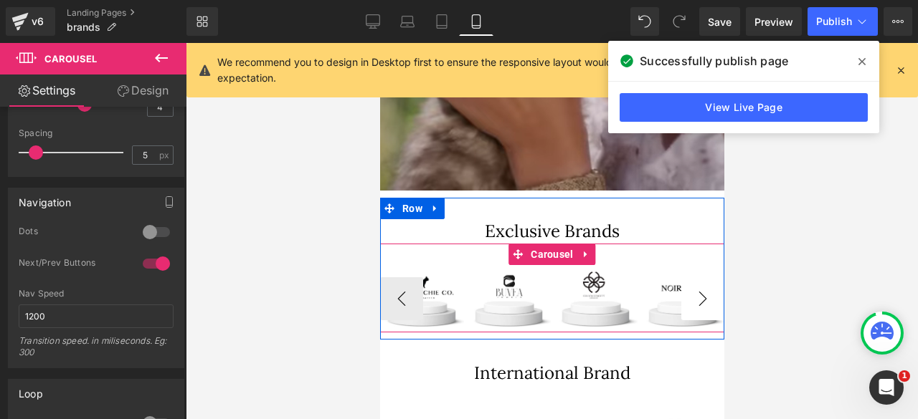
click at [693, 292] on button "›" at bounding box center [701, 298] width 43 height 43
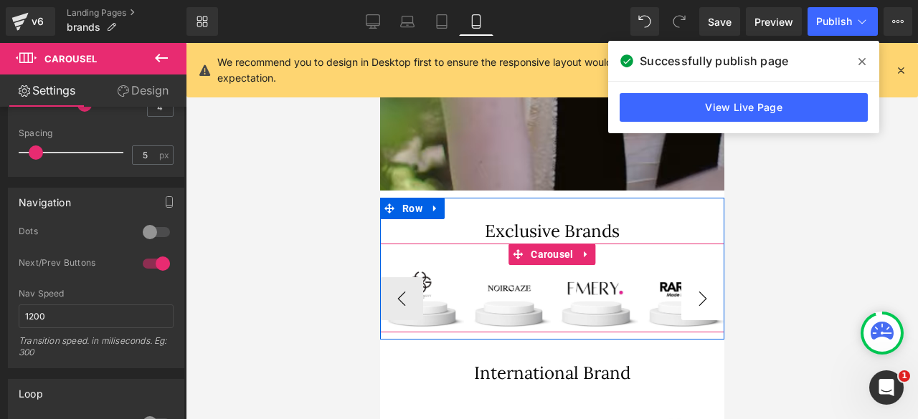
click at [693, 292] on button "›" at bounding box center [701, 298] width 43 height 43
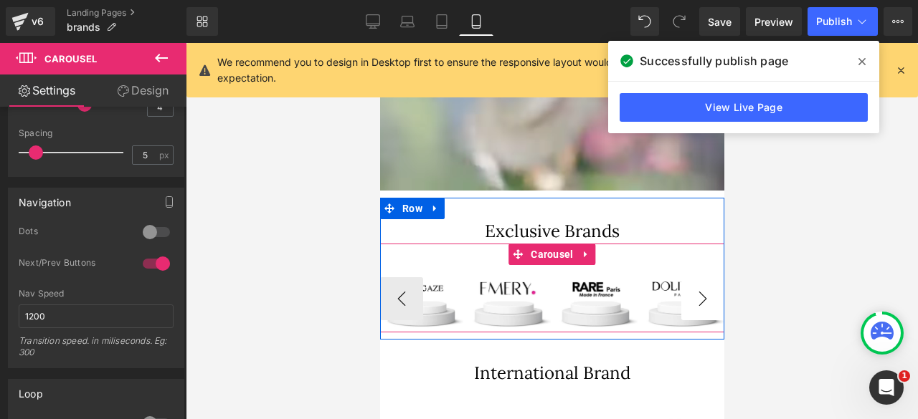
click at [693, 292] on button "›" at bounding box center [701, 298] width 43 height 43
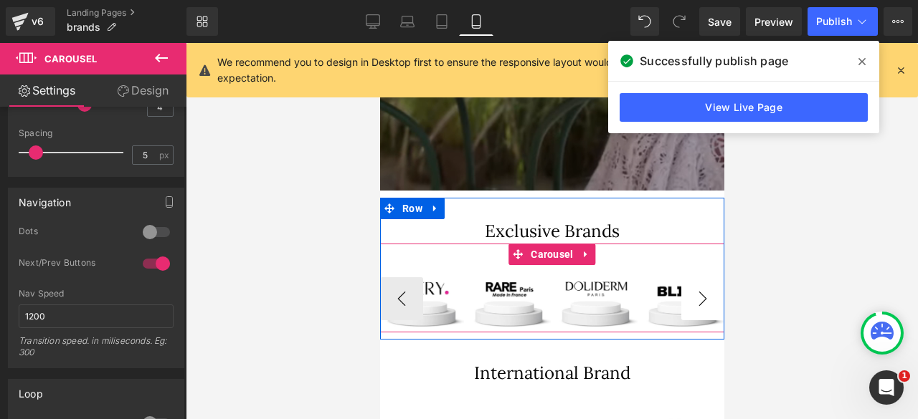
click at [693, 292] on button "›" at bounding box center [701, 298] width 43 height 43
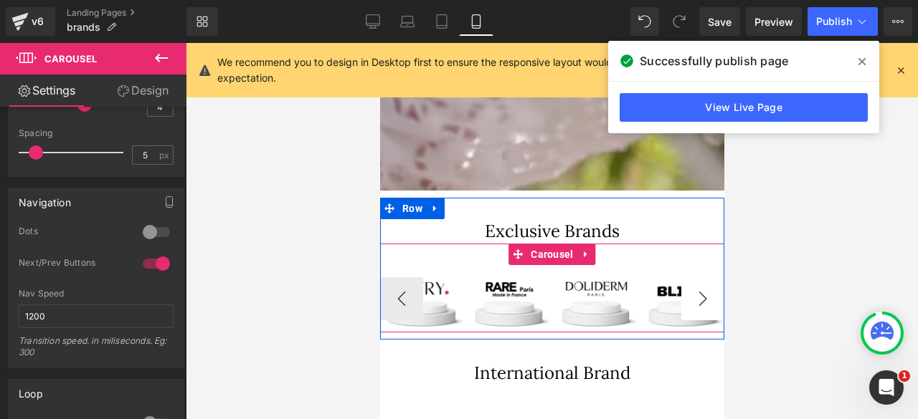
click at [693, 292] on button "›" at bounding box center [701, 298] width 43 height 43
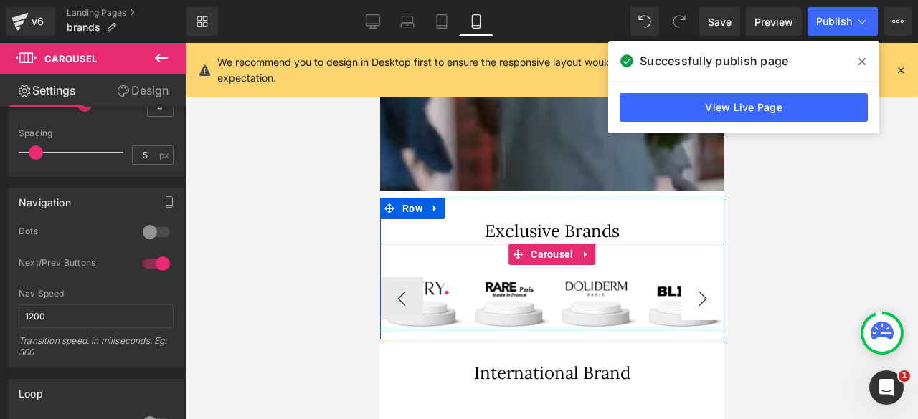
click at [693, 292] on button "›" at bounding box center [701, 298] width 43 height 43
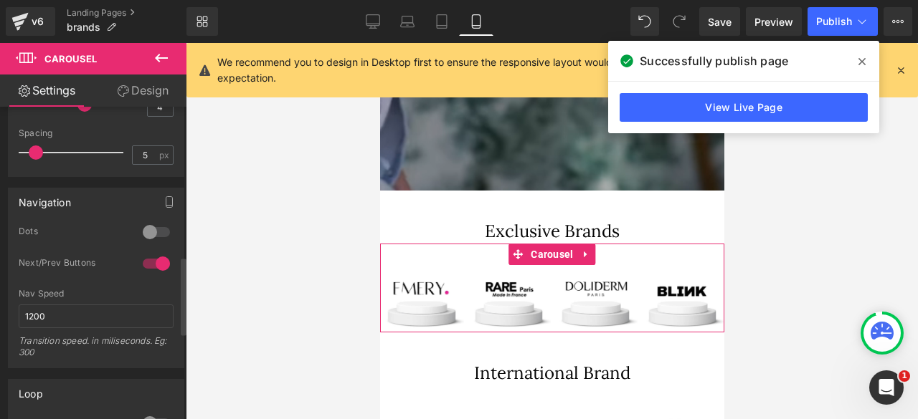
click at [146, 263] on div at bounding box center [156, 263] width 34 height 23
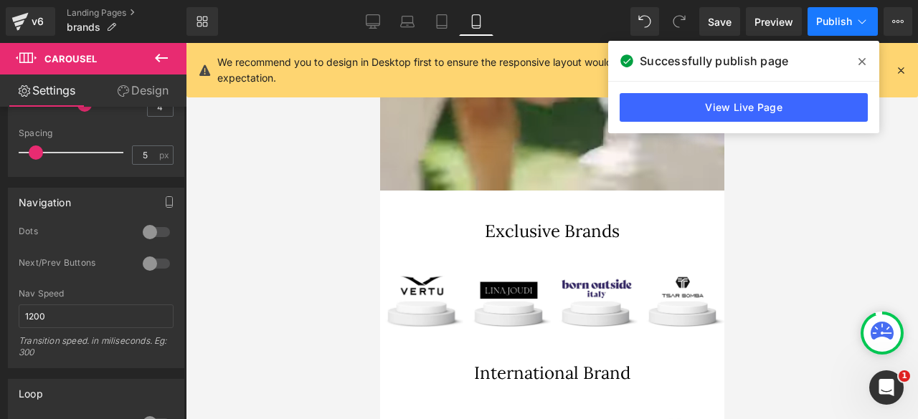
click at [823, 19] on span "Publish" at bounding box center [834, 21] width 36 height 11
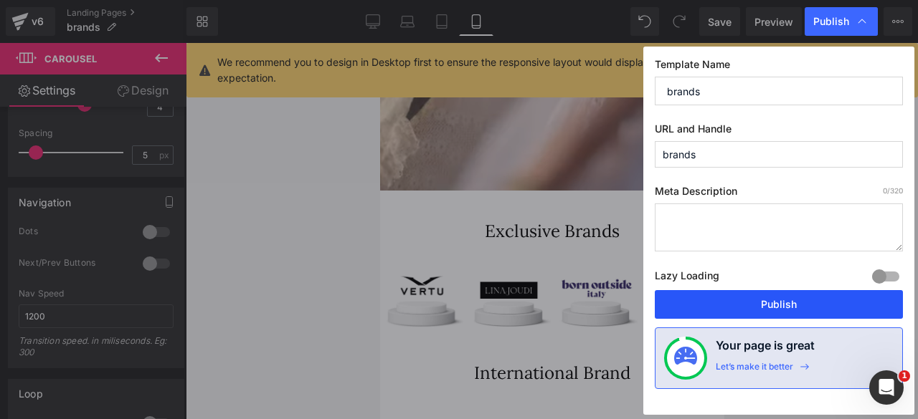
click at [739, 307] on button "Publish" at bounding box center [779, 304] width 248 height 29
